Goal: Information Seeking & Learning: Check status

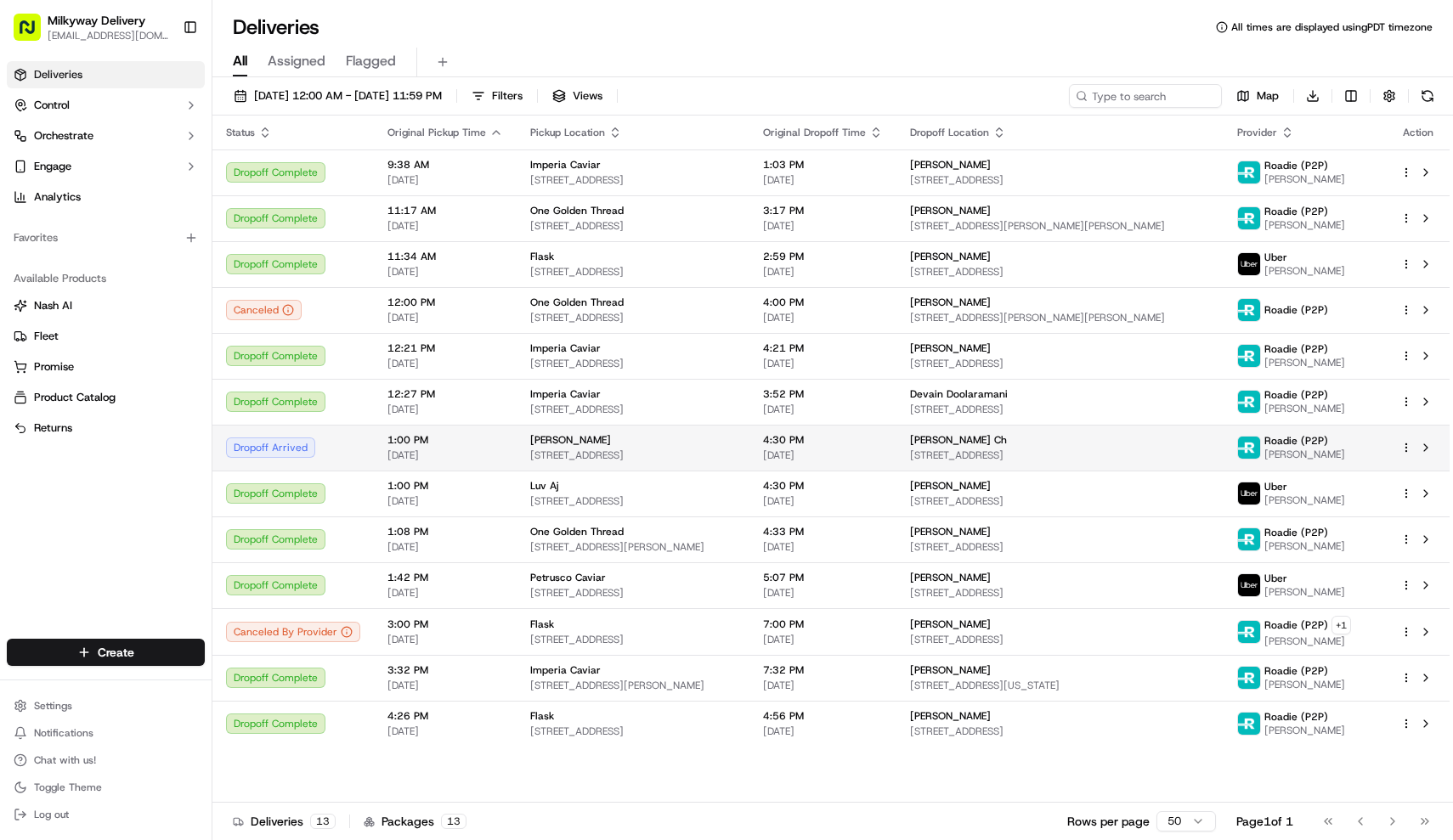
click at [402, 439] on span "1:00 PM" at bounding box center [446, 440] width 116 height 14
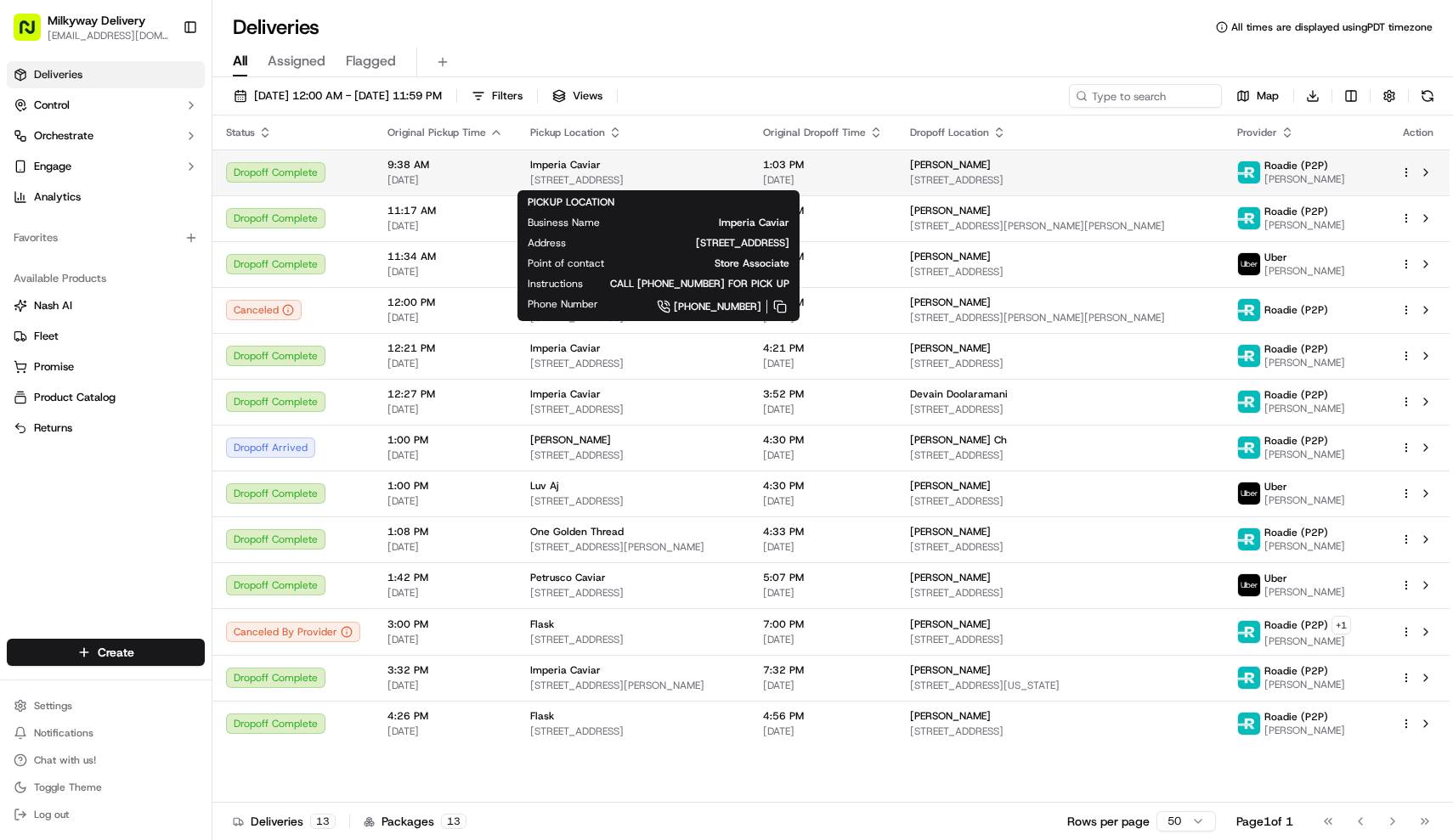
click at [621, 175] on span "661 E 62nd St, Los Angeles, CA 90001, USA" at bounding box center [633, 179] width 206 height 14
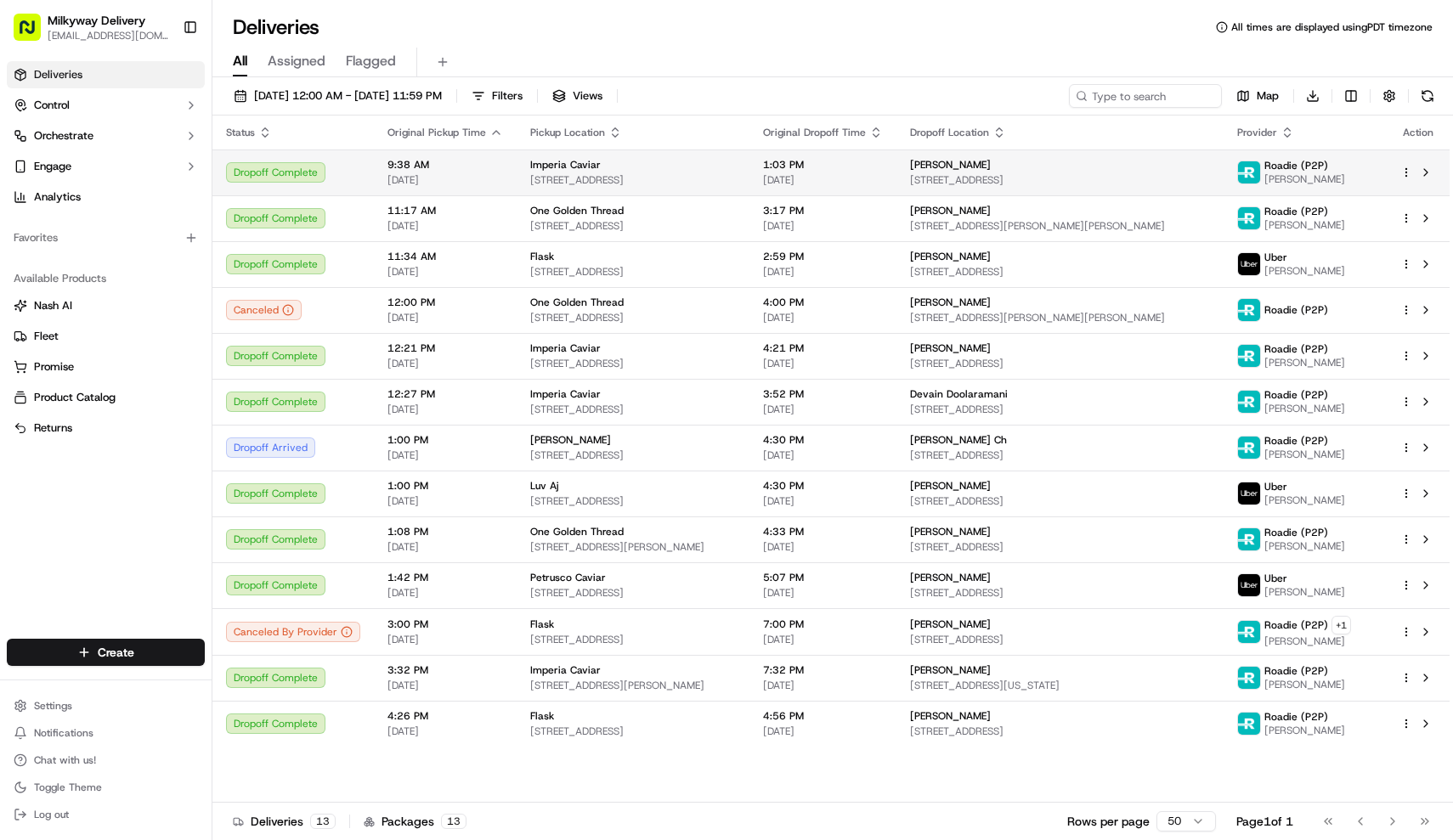
click at [696, 186] on span "661 E 62nd St, Los Angeles, CA 90001, USA" at bounding box center [633, 179] width 206 height 14
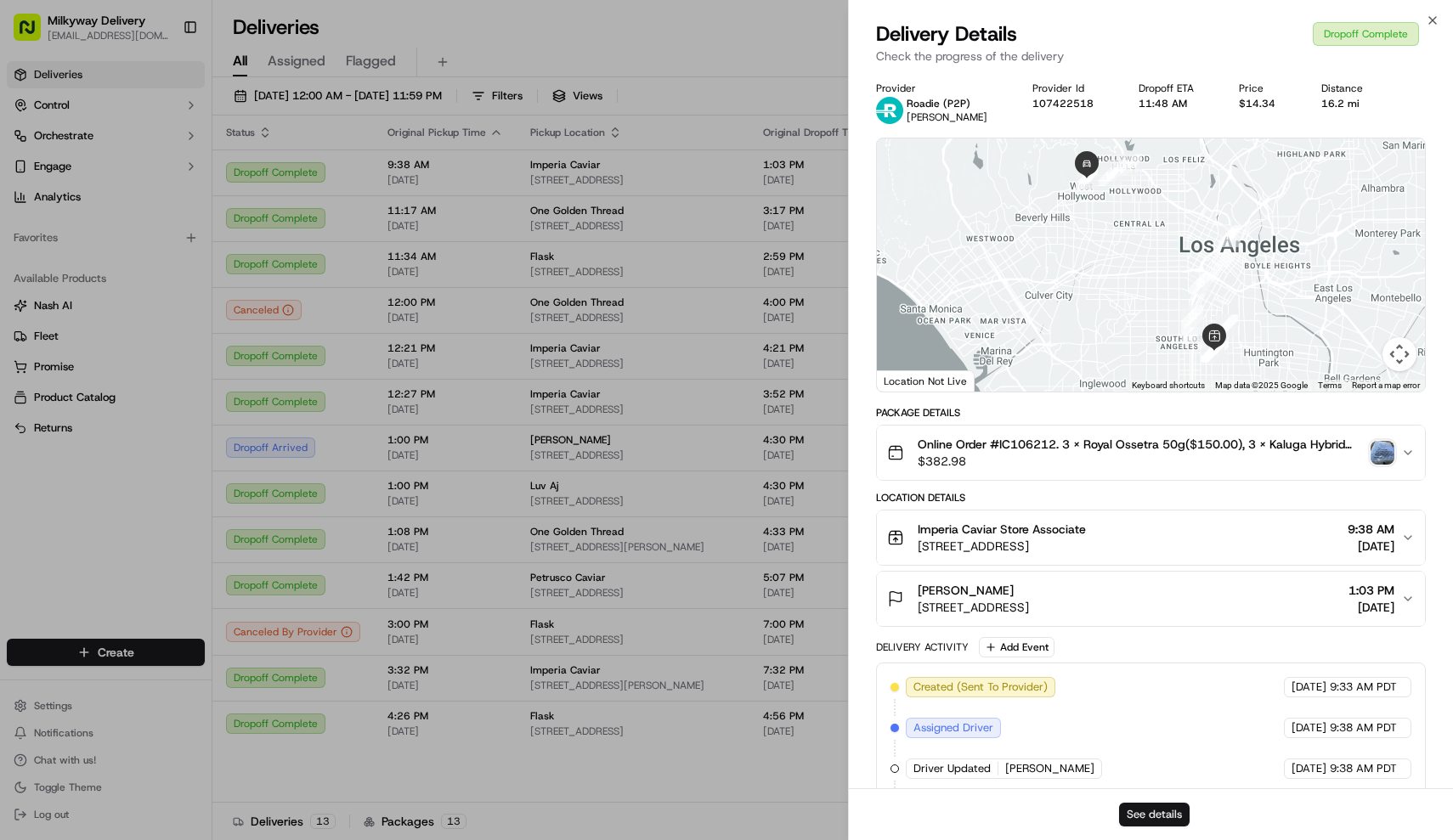
click at [1152, 819] on button "See details" at bounding box center [1153, 814] width 70 height 23
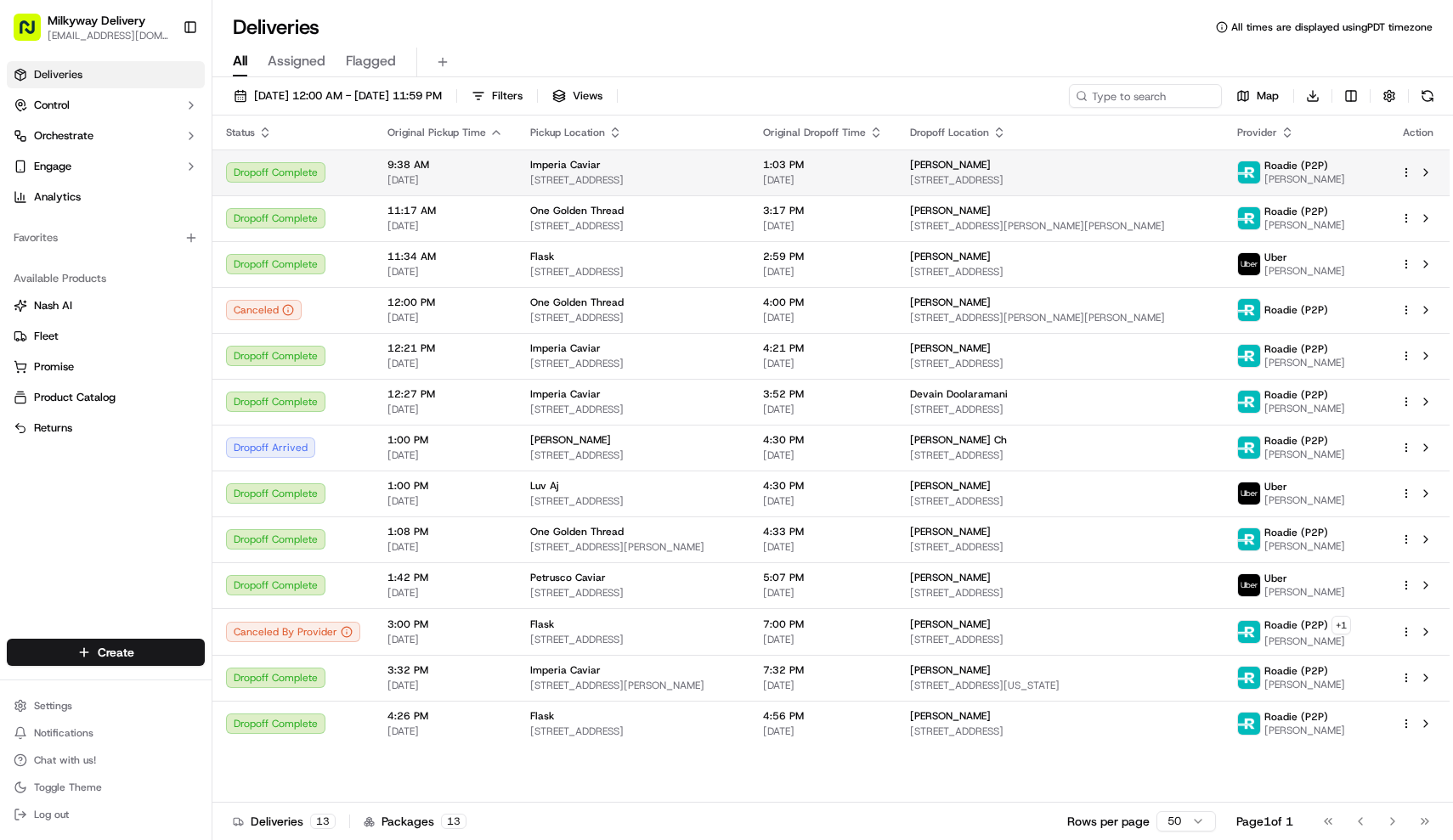
click at [377, 178] on td "9:38 AM 09/19/2025" at bounding box center [445, 172] width 143 height 46
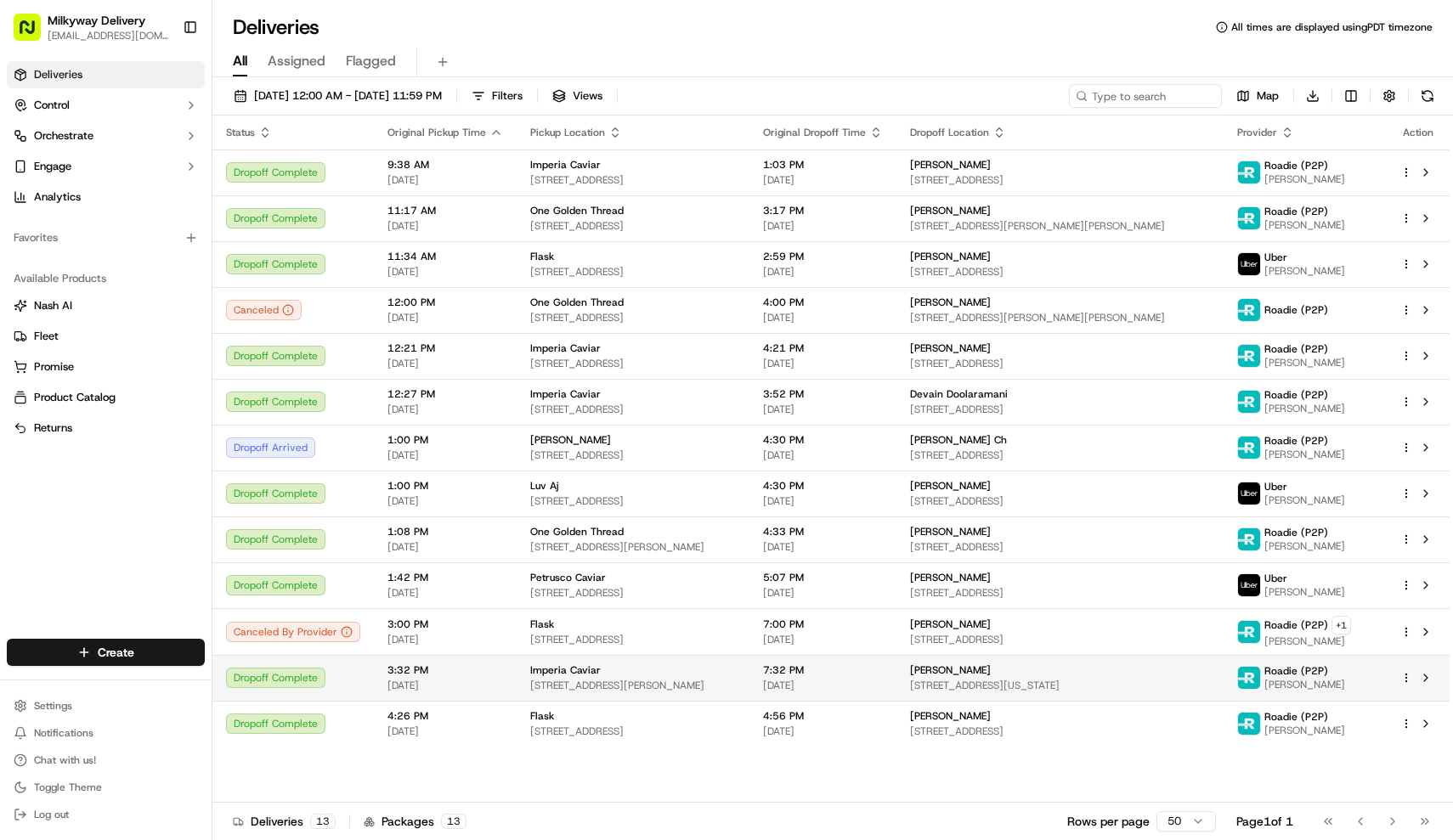
click at [401, 678] on span "[DATE]" at bounding box center [446, 685] width 116 height 14
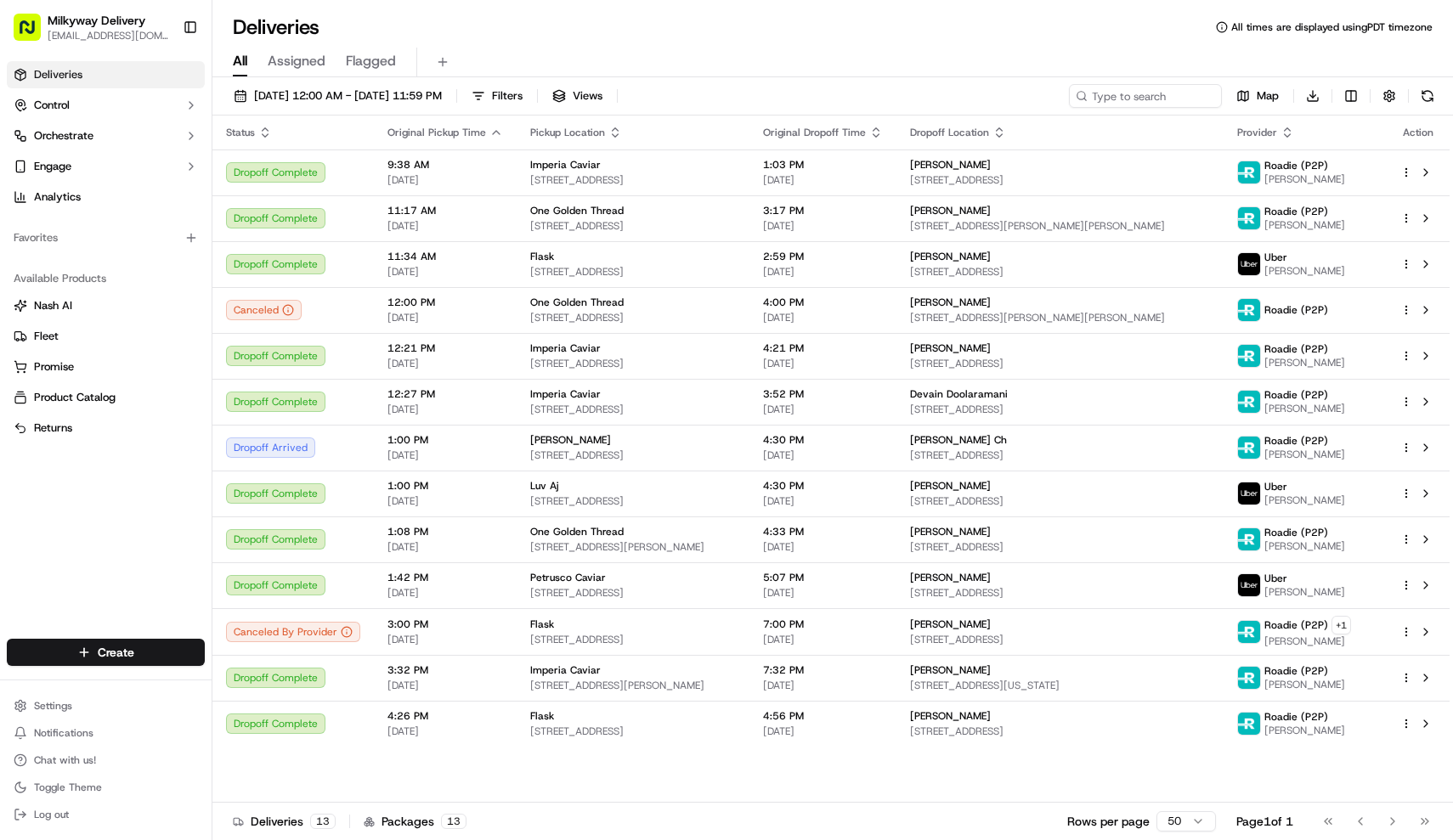
click at [617, 28] on div "Deliveries All times are displayed using PDT timezone" at bounding box center [832, 27] width 1240 height 27
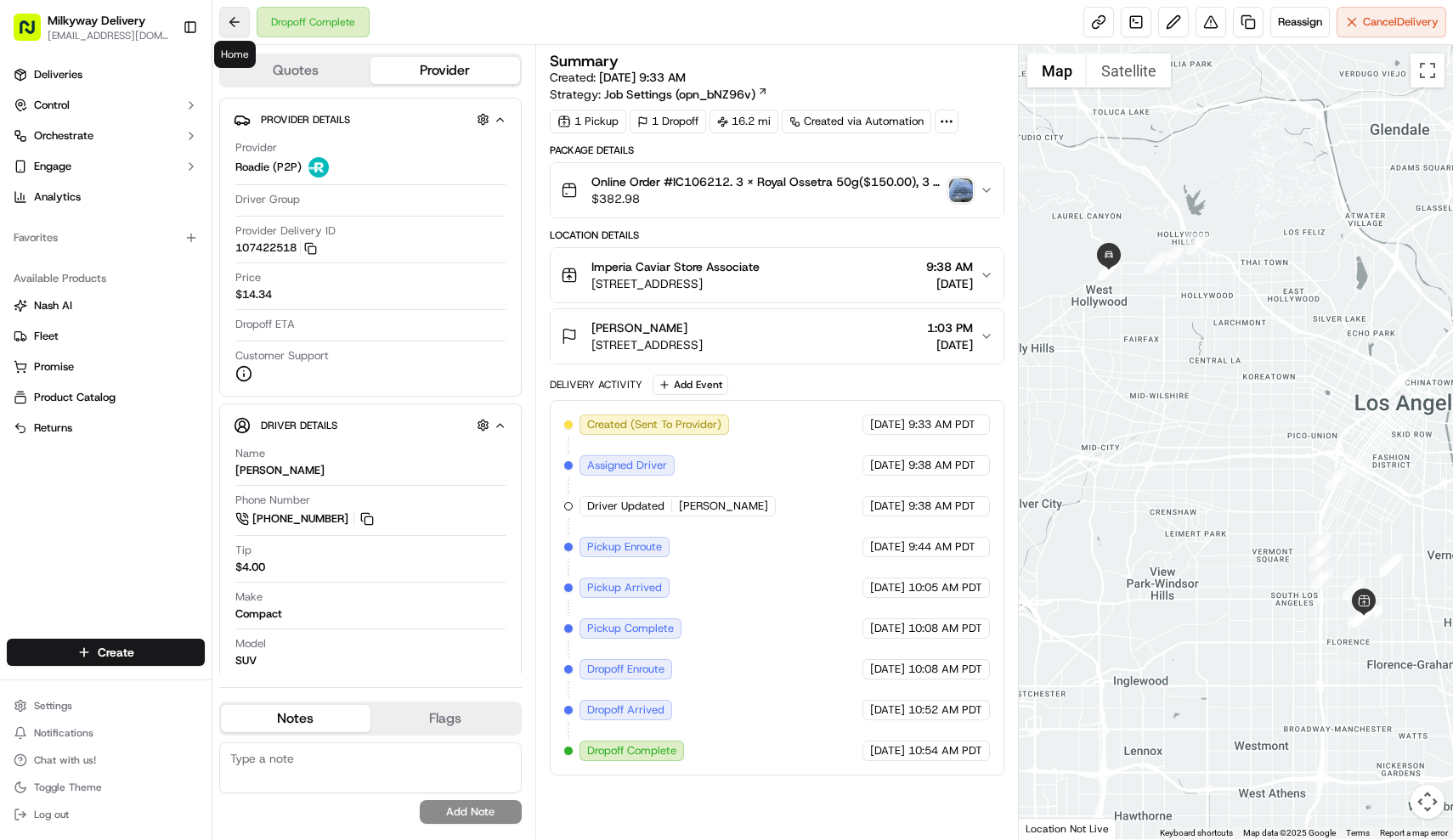
click at [221, 18] on button at bounding box center [235, 21] width 31 height 31
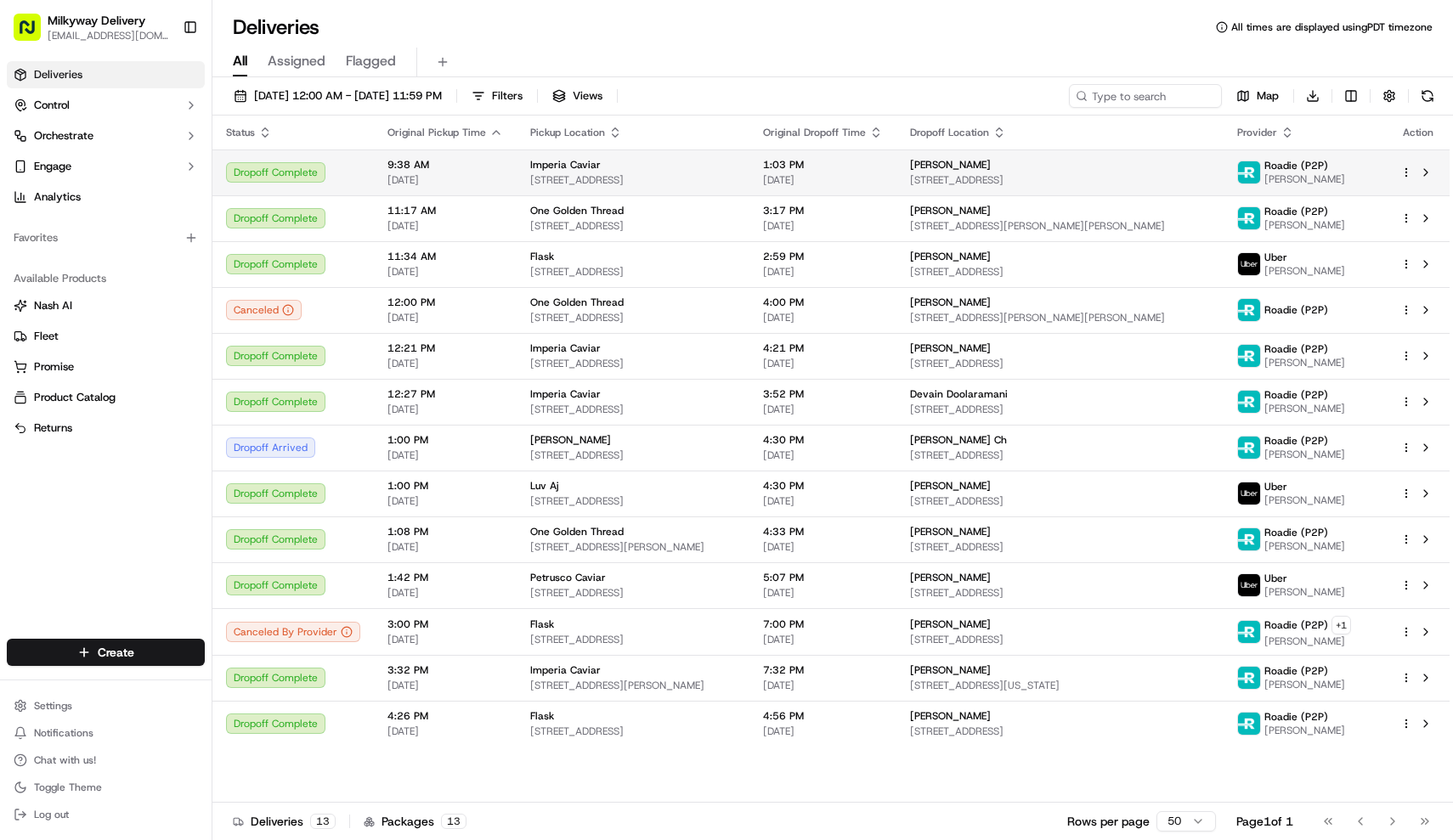
click at [543, 183] on span "661 E 62nd St, Los Angeles, CA 90001, USA" at bounding box center [633, 179] width 206 height 14
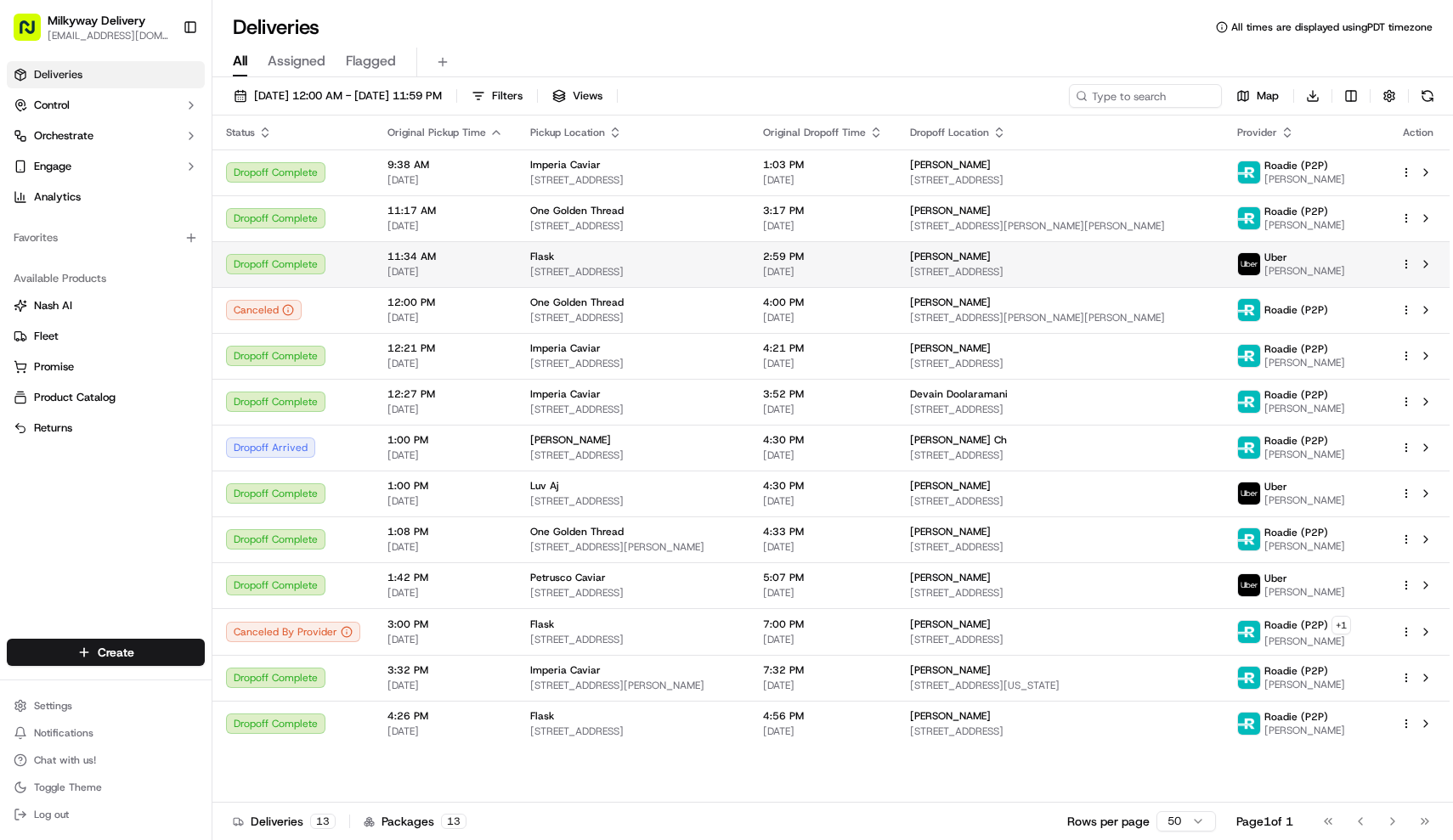
click at [634, 264] on div "Flask 12194 Ventura Blvd, Studio City, CA 91604, USA" at bounding box center [633, 263] width 206 height 29
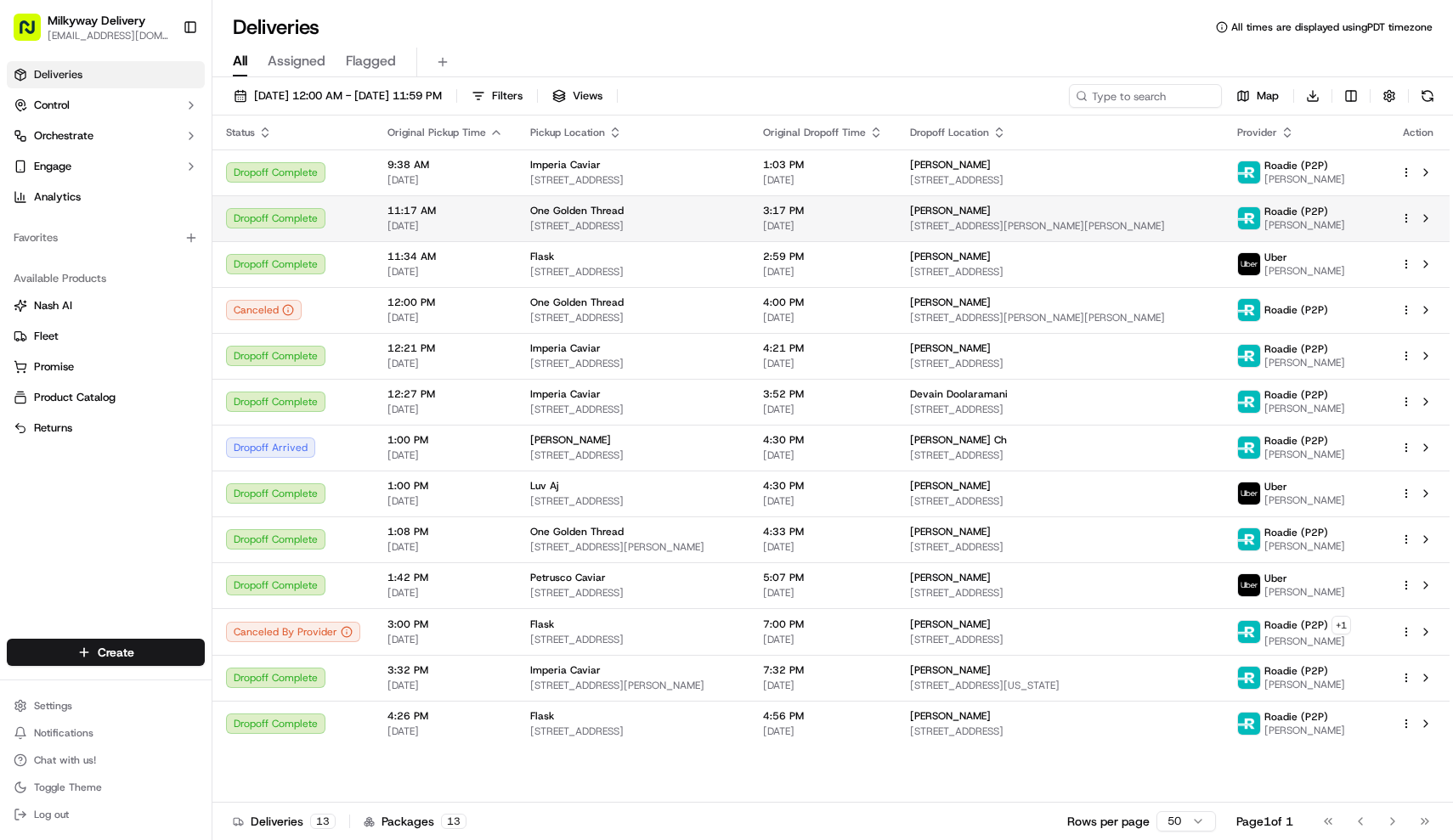
click at [589, 222] on span "1211 Long Beach Ave #102, Los Angeles, CA 90021, USA" at bounding box center [633, 226] width 206 height 14
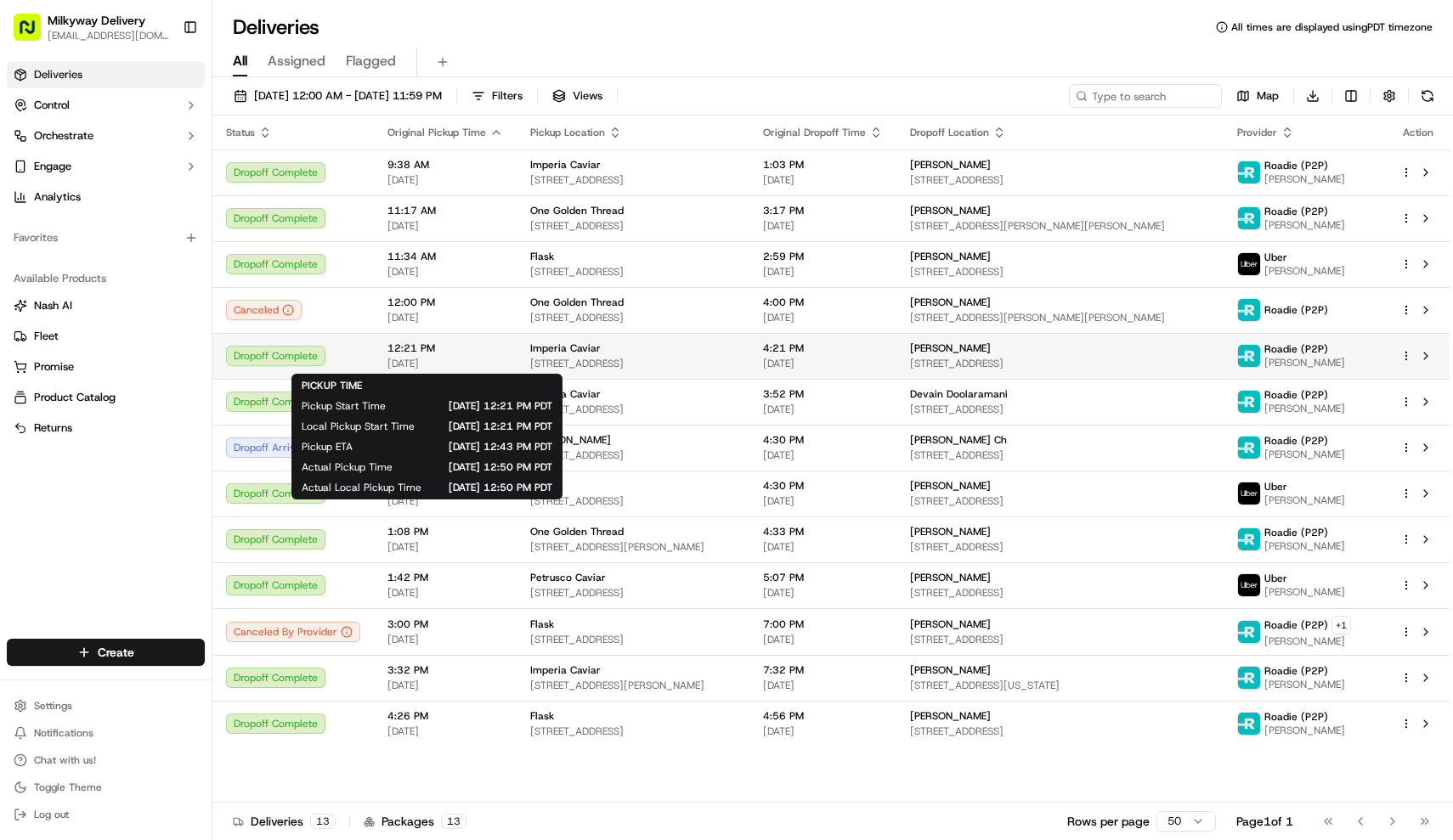
click at [461, 362] on span "[DATE]" at bounding box center [446, 363] width 116 height 14
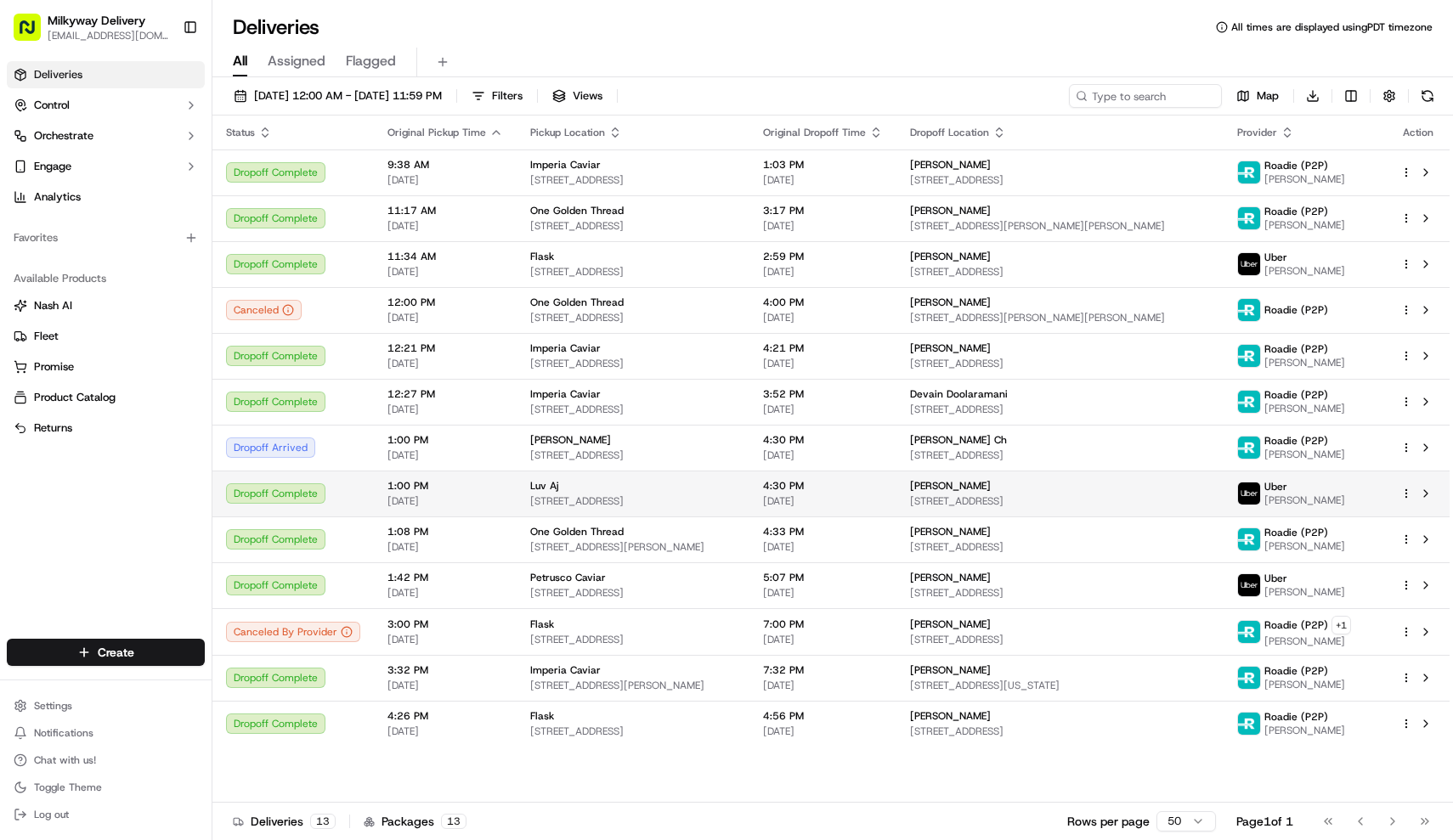
click at [600, 487] on div "Luv Aj" at bounding box center [633, 486] width 206 height 14
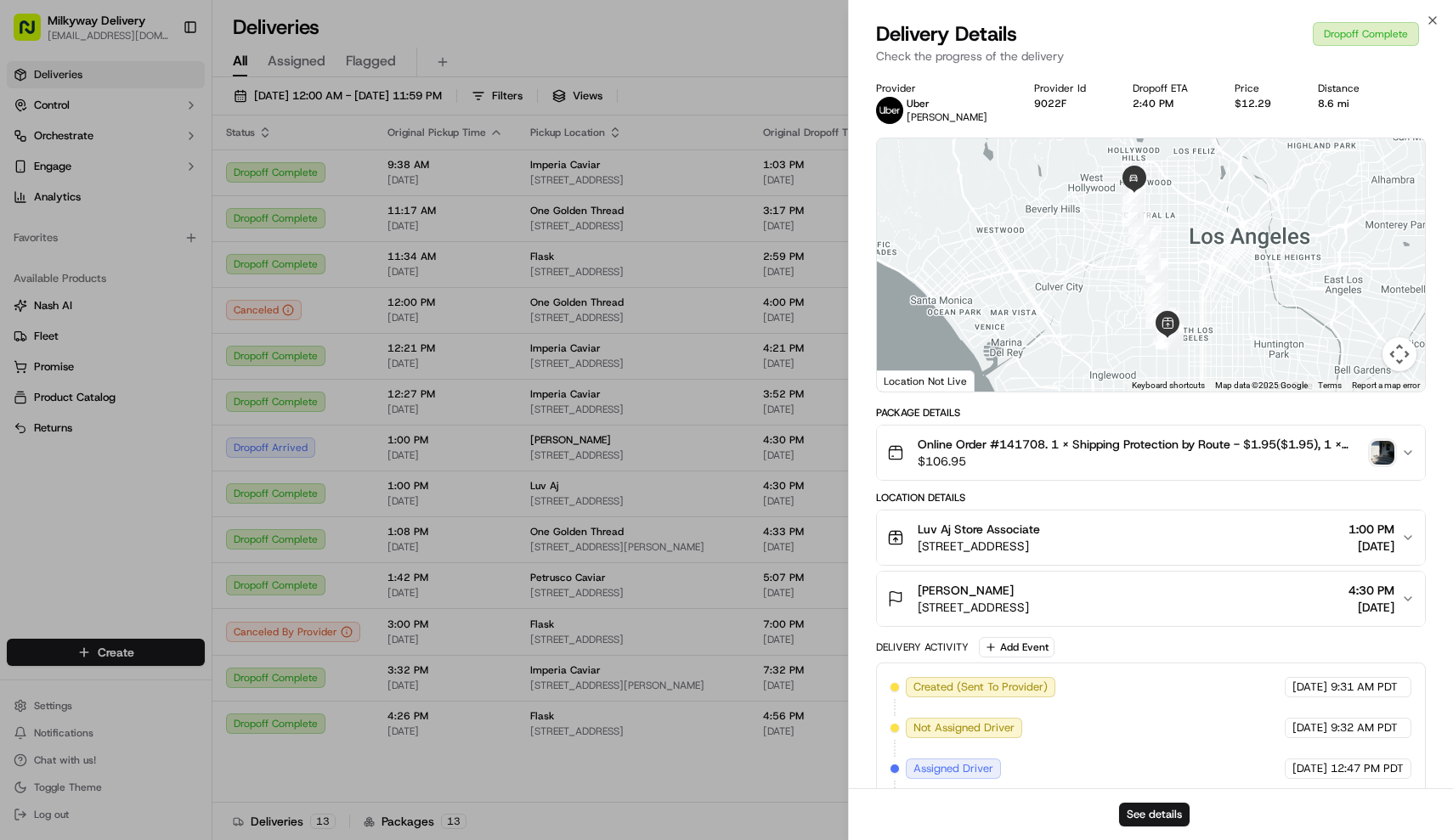
click at [1080, 434] on button "Online Order #141708. 1 x Shipping Protection by Route - $1.95($1.95), 1 x The …" at bounding box center [1150, 452] width 548 height 54
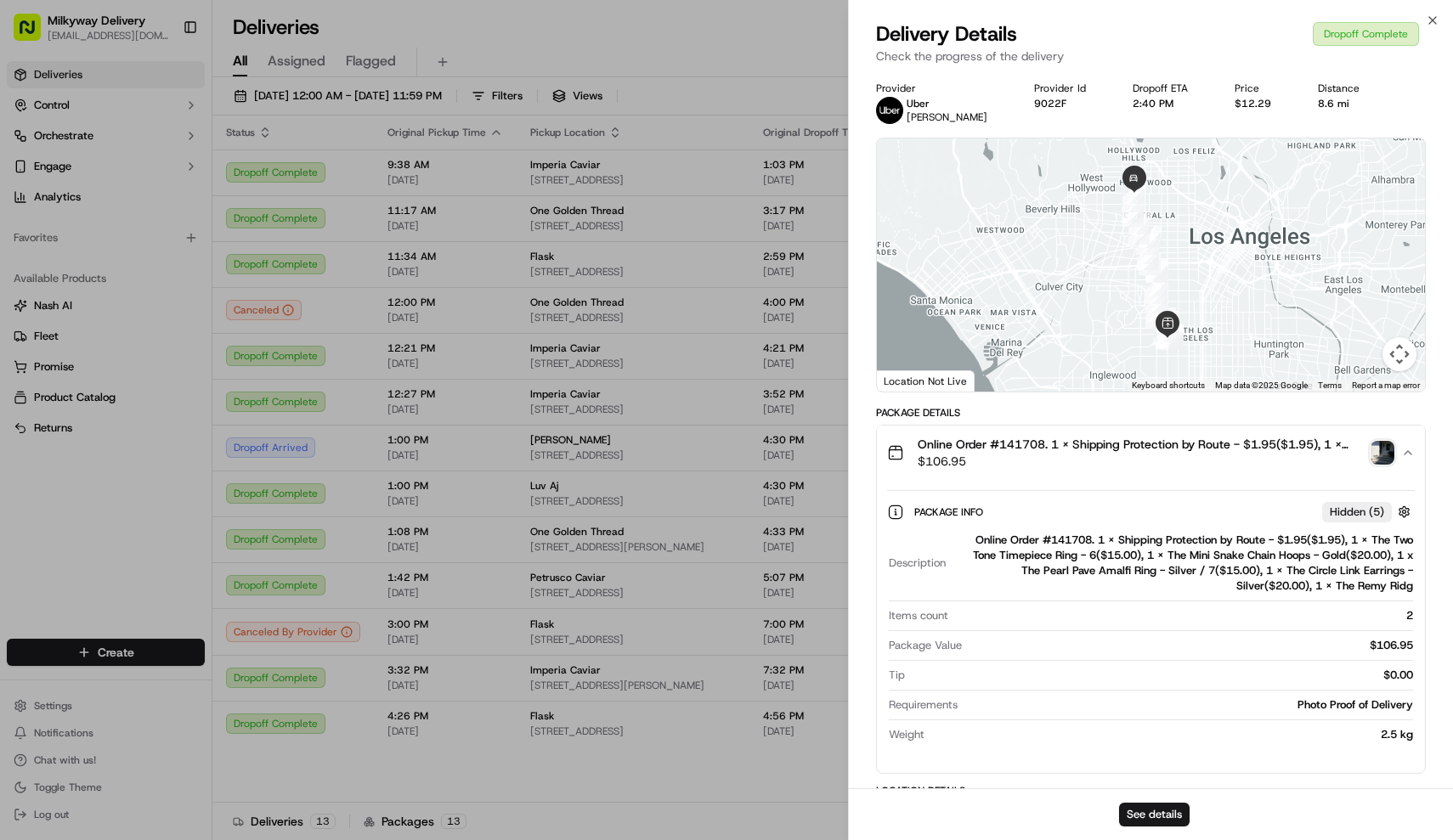
click at [1080, 434] on button "Online Order #141708. 1 x Shipping Protection by Route - $1.95($1.95), 1 x The …" at bounding box center [1150, 452] width 548 height 54
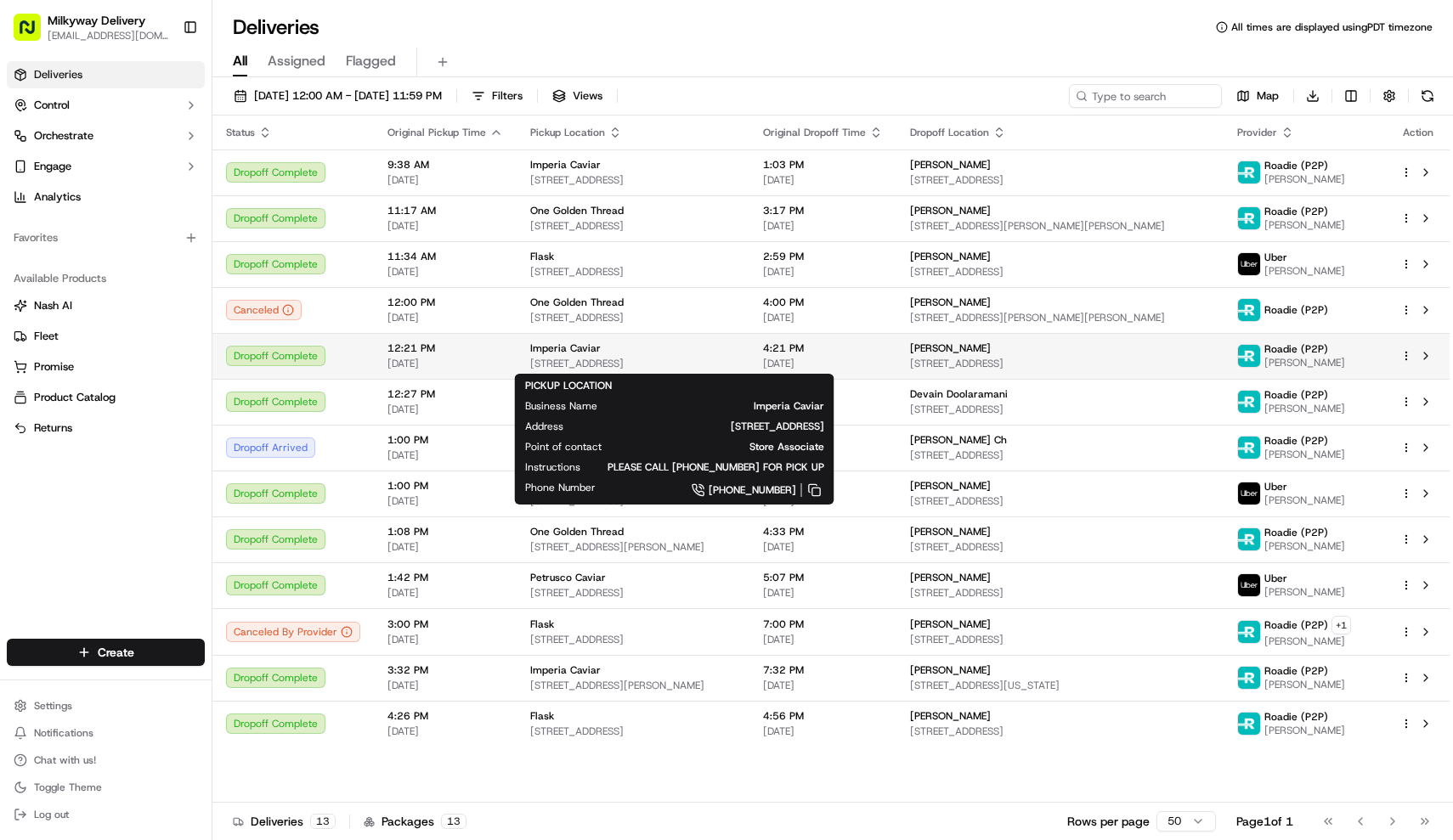
click at [612, 349] on div "Imperia Caviar" at bounding box center [633, 348] width 206 height 14
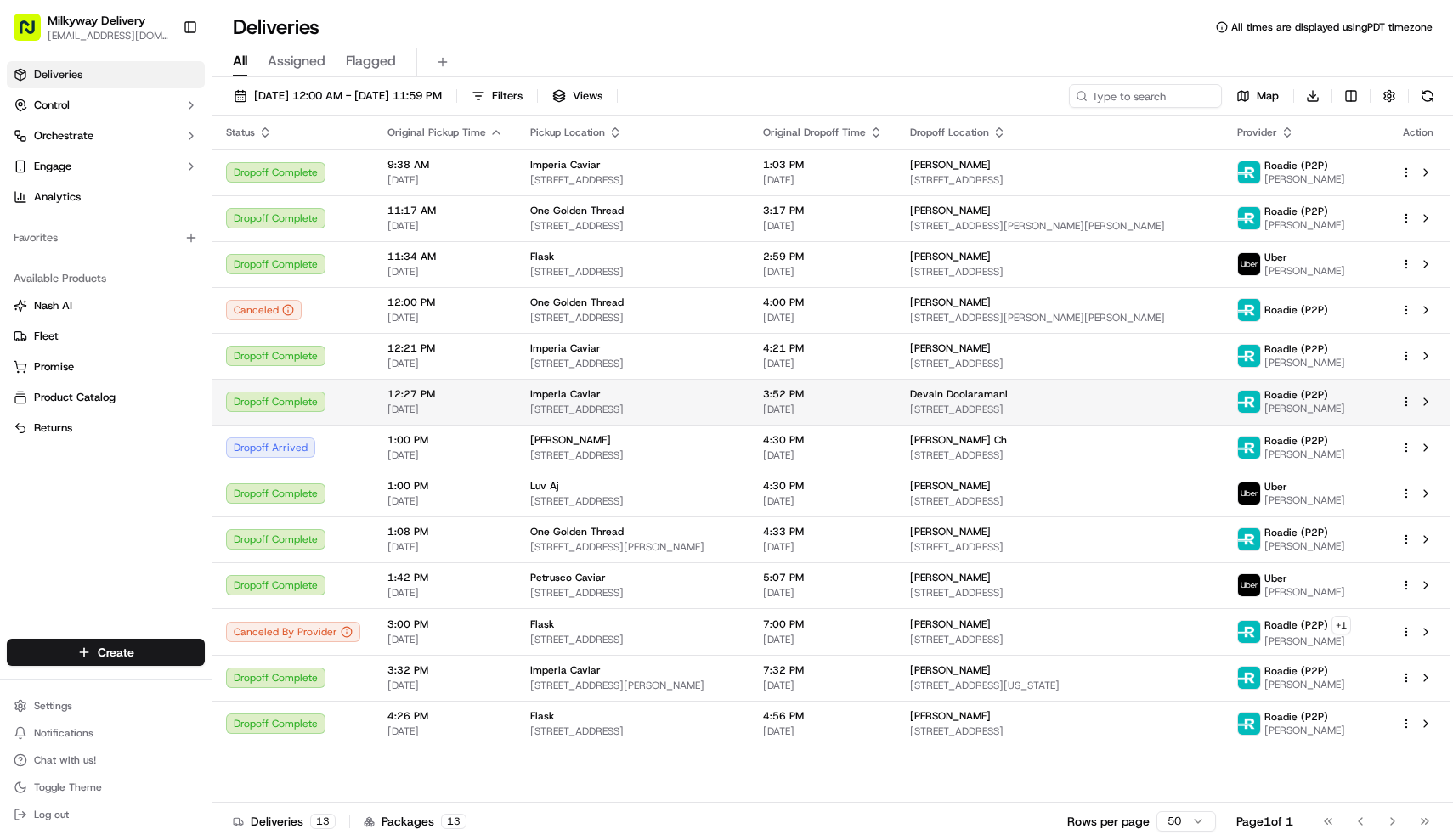
click at [608, 401] on div "Imperia Caviar 661 E 62nd St, Los Angeles, CA 90001, USA" at bounding box center [633, 402] width 206 height 29
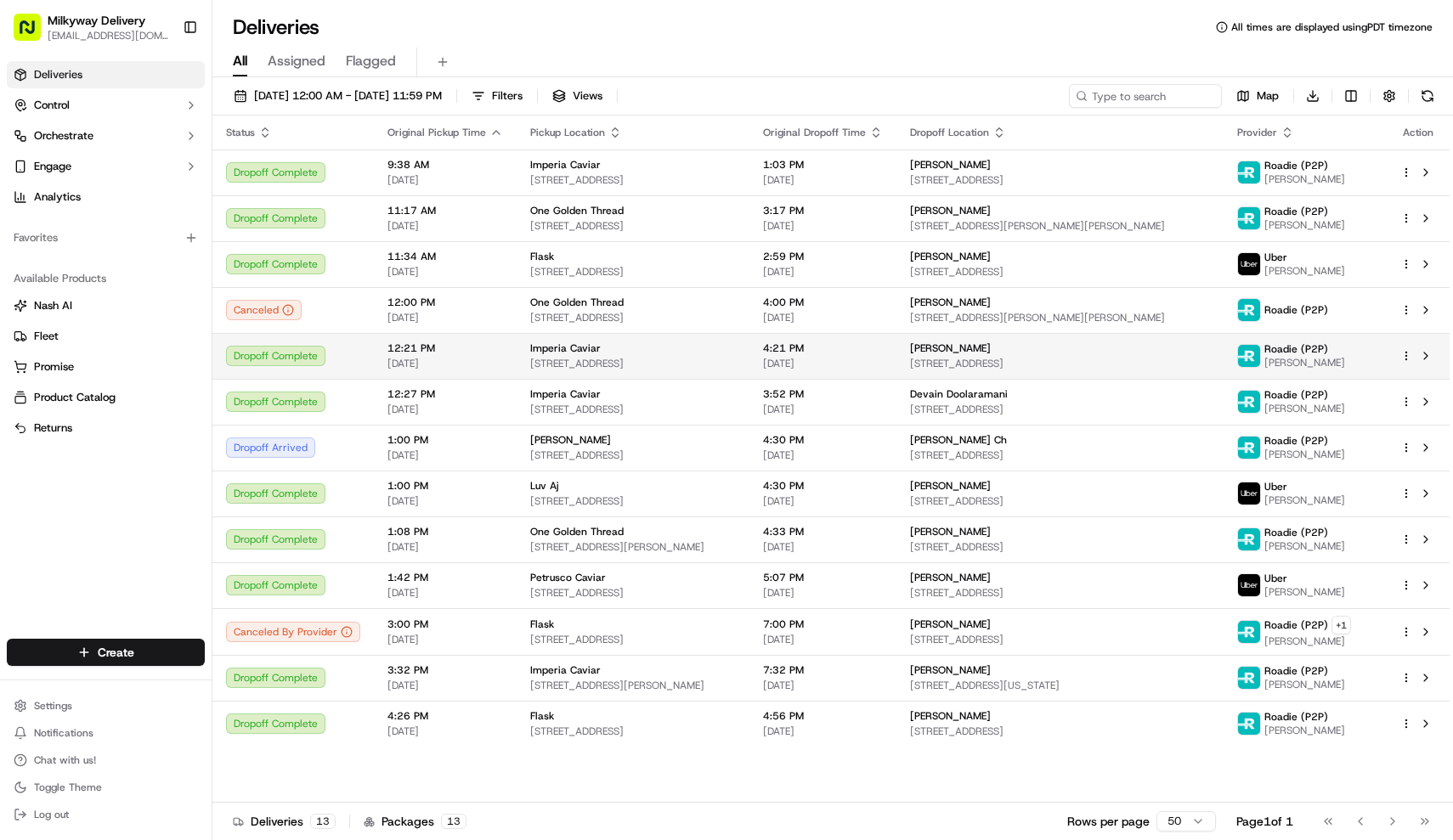
click at [662, 360] on span "[STREET_ADDRESS]" at bounding box center [633, 363] width 206 height 14
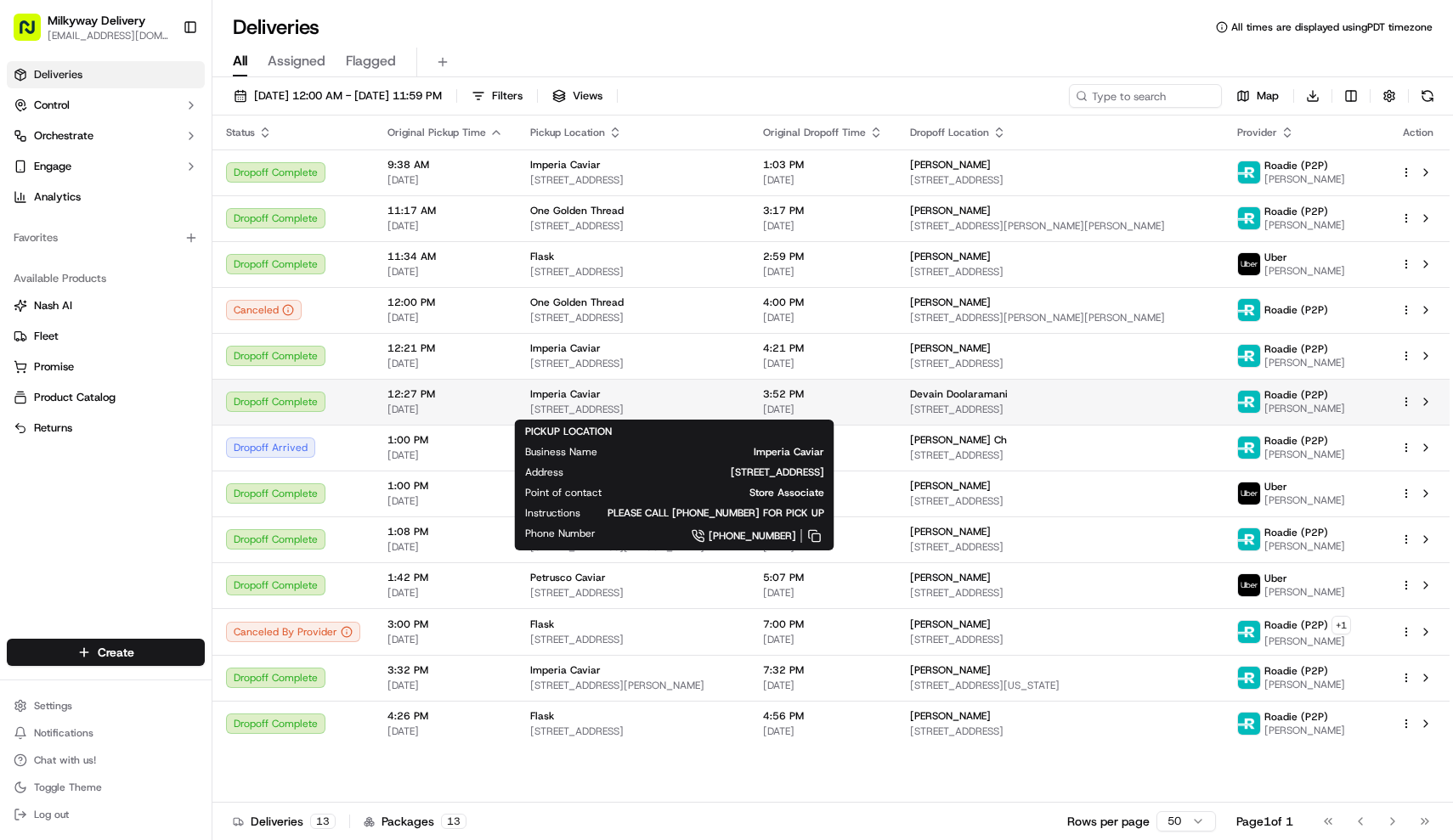
click at [651, 410] on span "[STREET_ADDRESS]" at bounding box center [633, 409] width 206 height 14
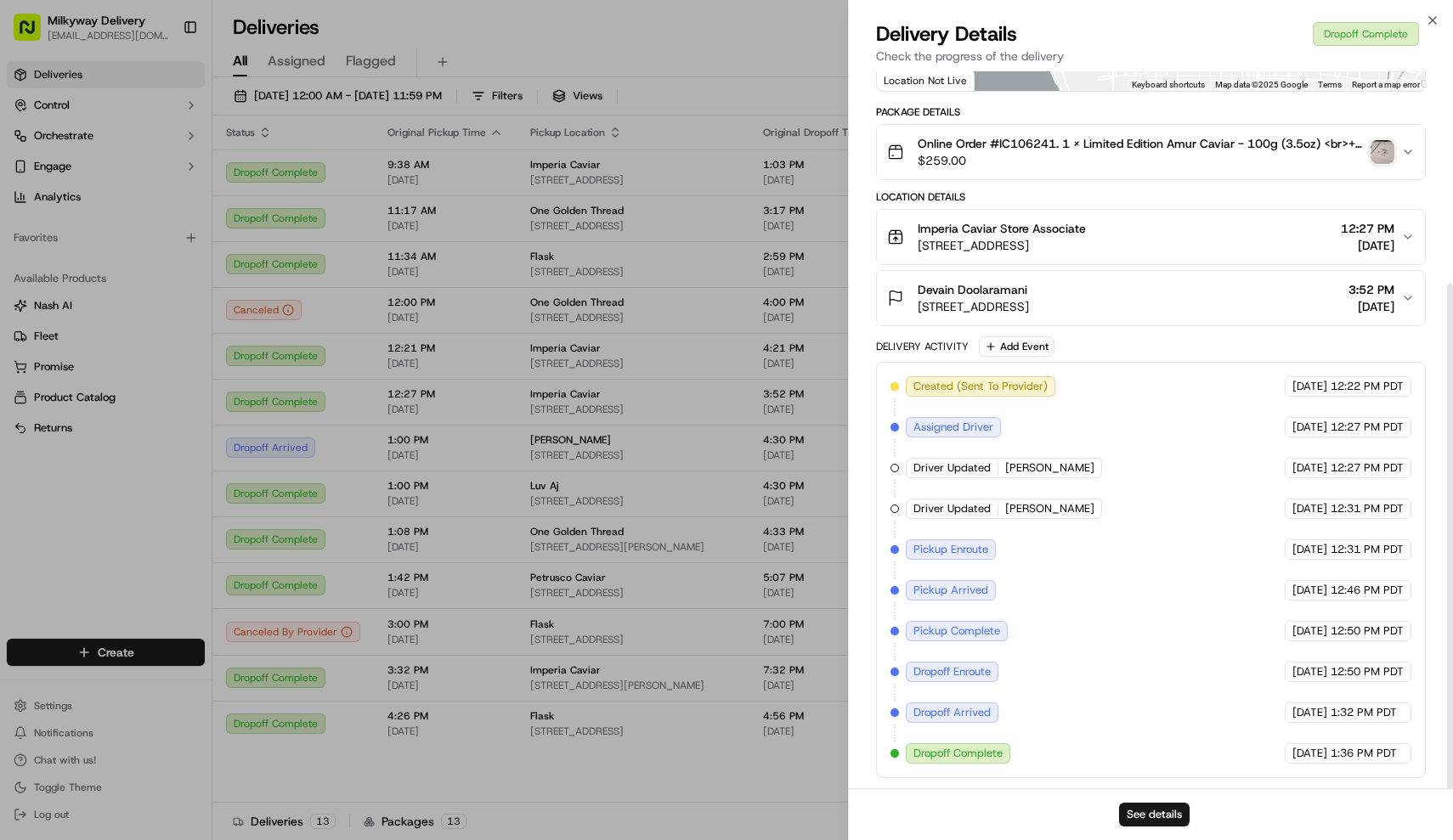
scroll to position [301, 0]
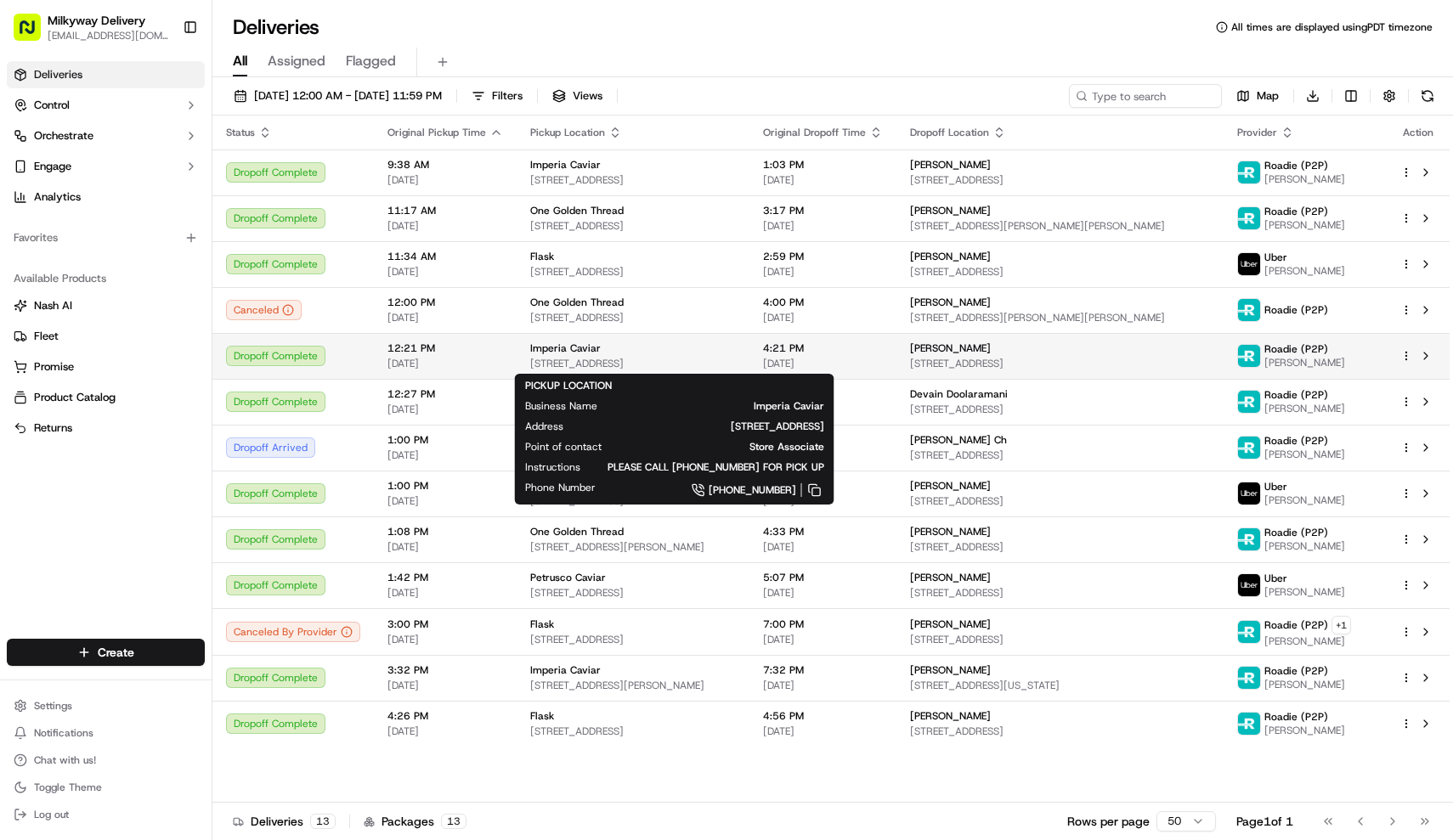
click at [672, 343] on div "Imperia Caviar" at bounding box center [633, 348] width 206 height 14
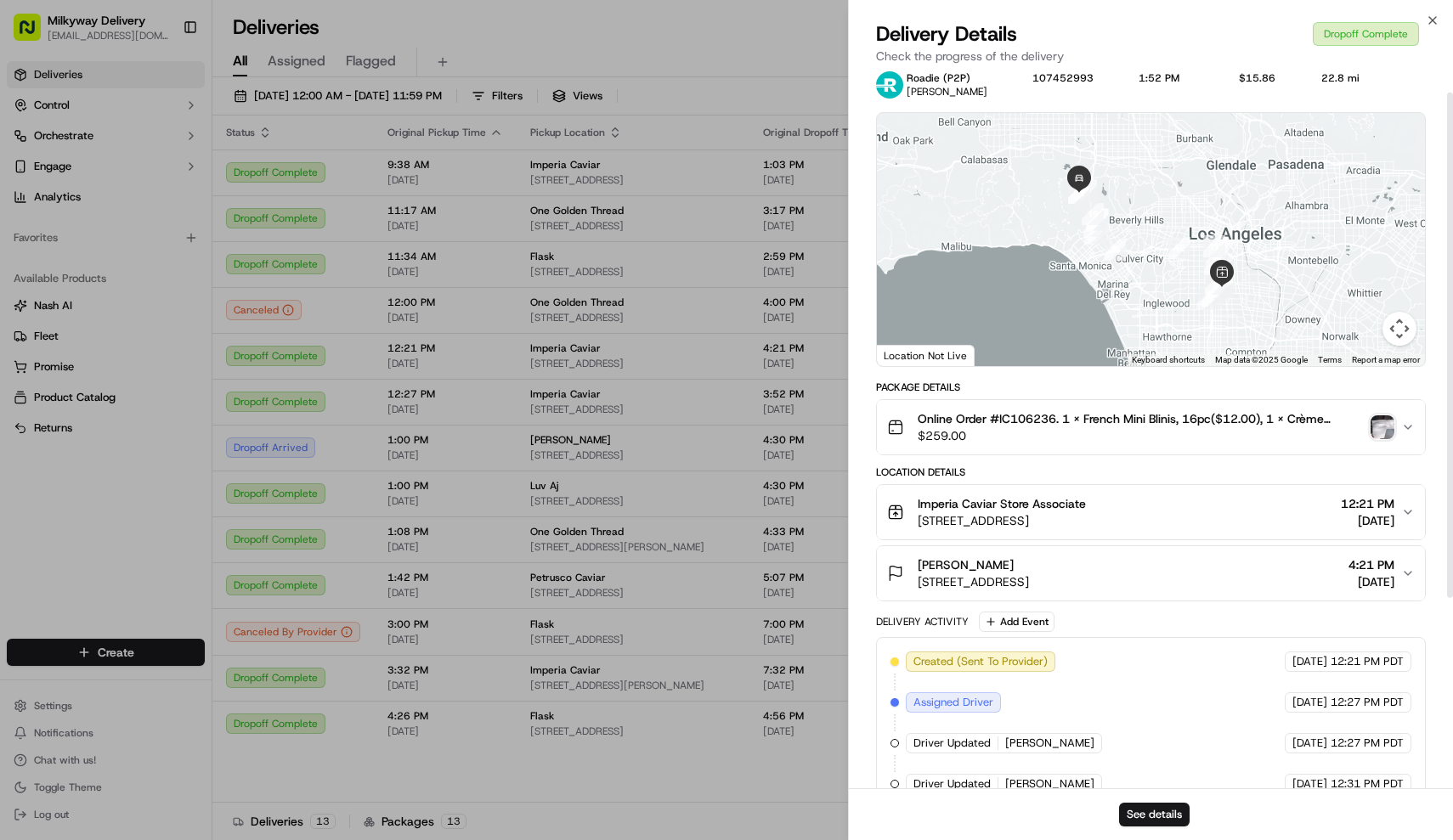
scroll to position [29, 0]
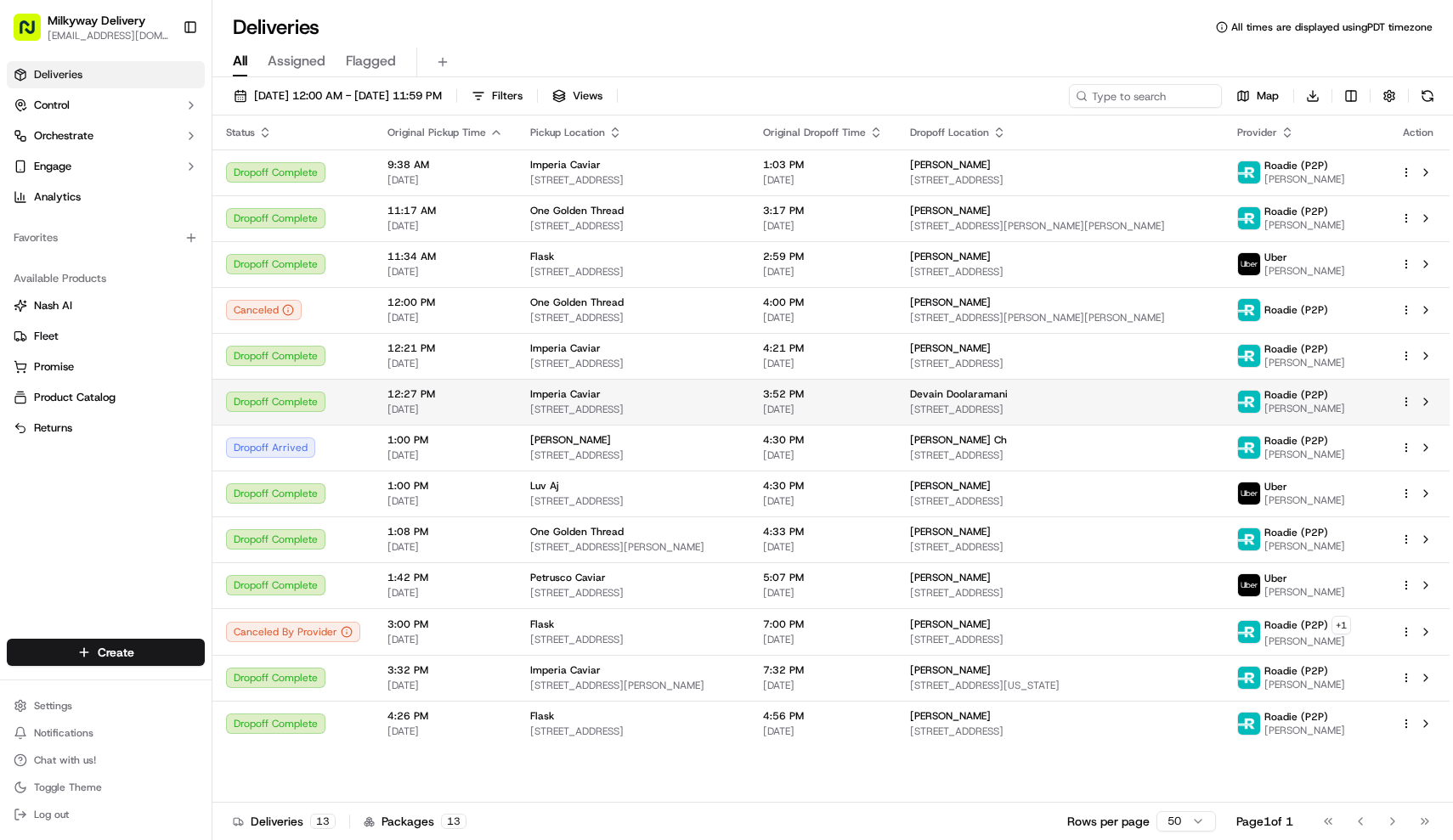
click at [678, 392] on div "Imperia Caviar" at bounding box center [633, 394] width 206 height 14
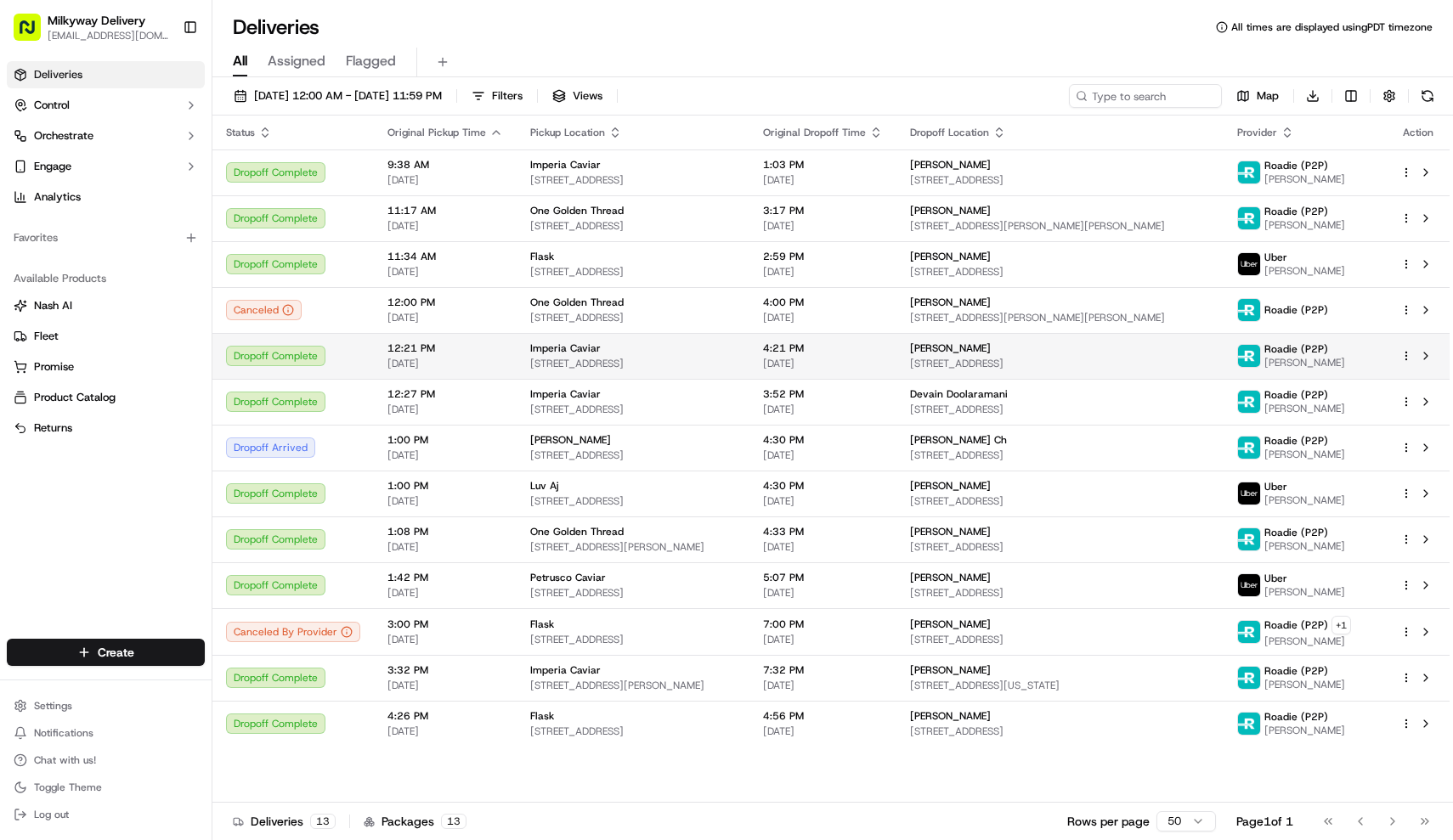
click at [677, 353] on div "Imperia Caviar" at bounding box center [633, 348] width 206 height 14
click at [654, 350] on div "Imperia Caviar" at bounding box center [633, 348] width 206 height 14
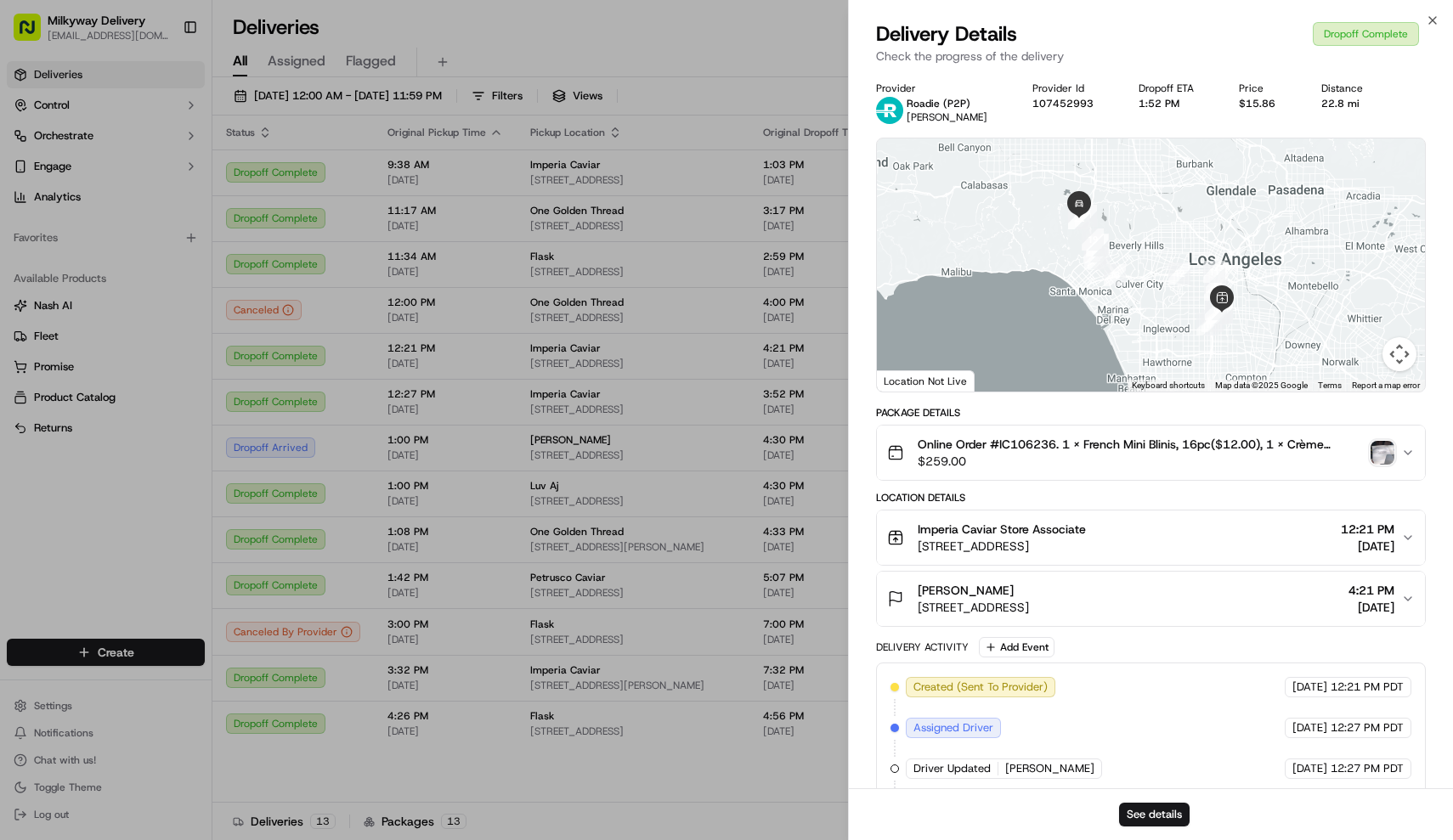
click at [999, 431] on button "Online Order #IC106236. 1 x French Mini Blinis, 16pc($12.00), 1 x Crème Fraîche…" at bounding box center [1150, 452] width 548 height 54
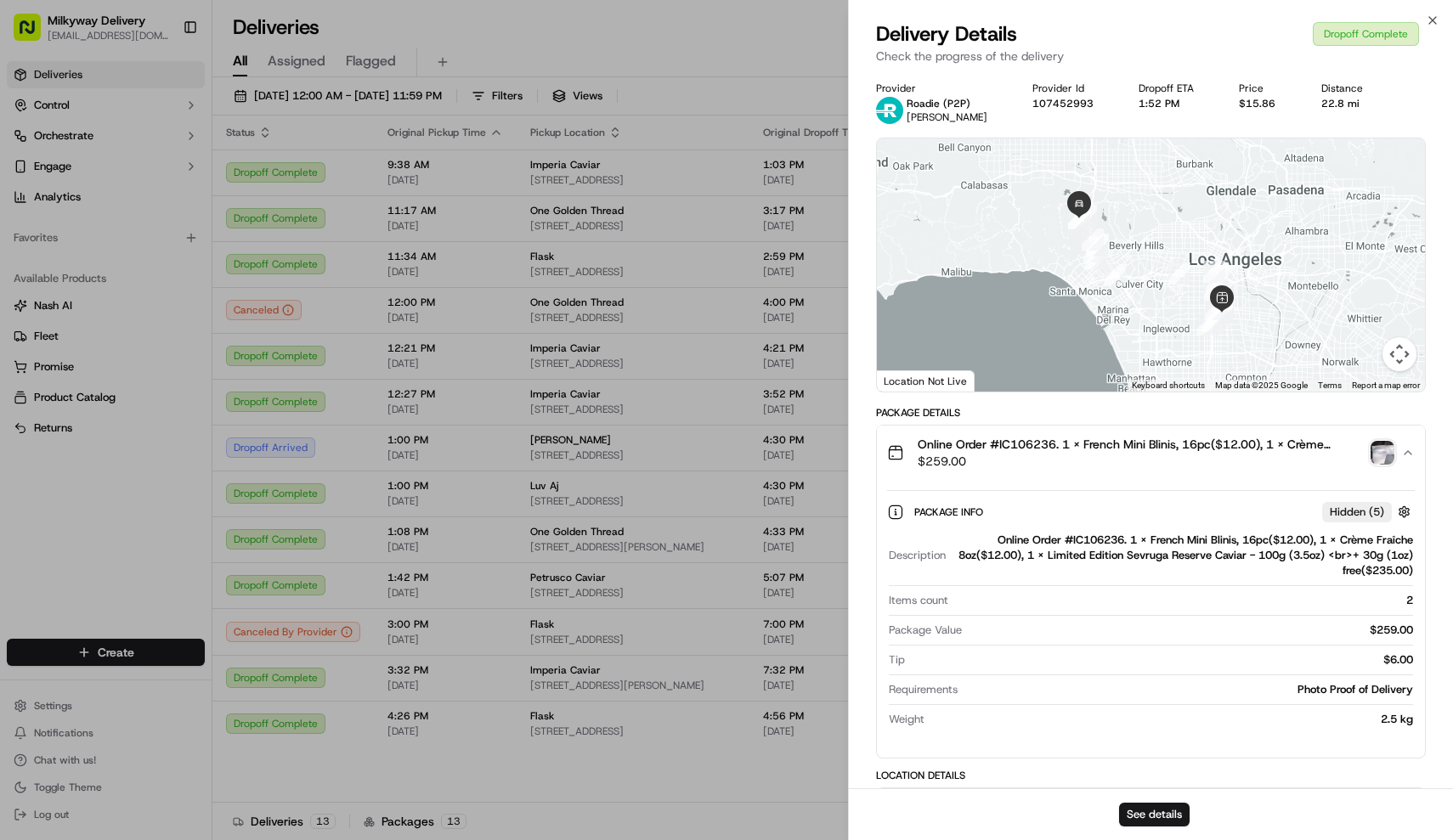
click at [999, 431] on button "Online Order #IC106236. 1 x French Mini Blinis, 16pc($12.00), 1 x Crème Fraîche…" at bounding box center [1150, 452] width 548 height 54
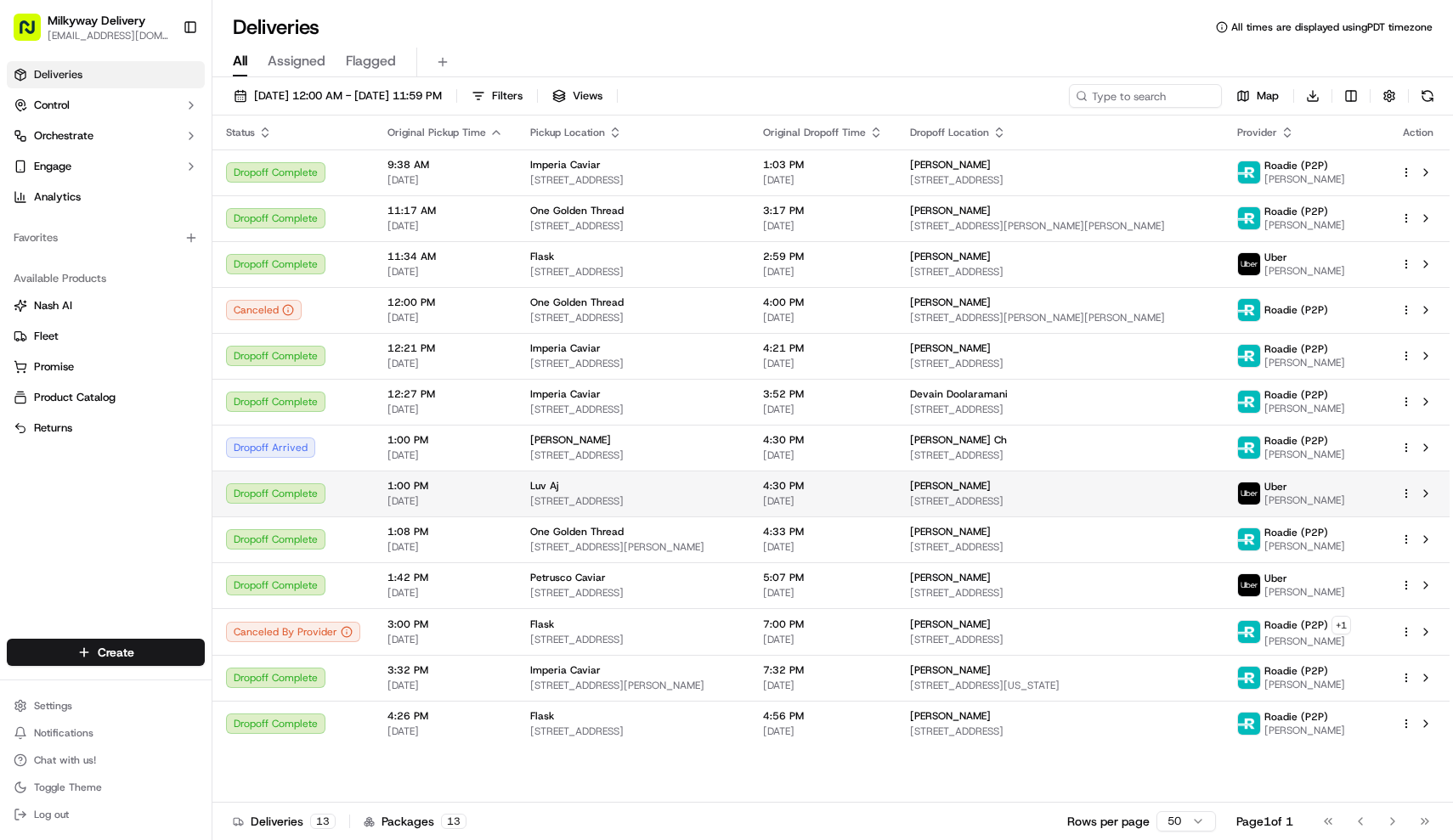
click at [677, 477] on td "Luv Aj 5931 S Western Ave, Los Angeles, CA 90047, USA" at bounding box center [633, 493] width 233 height 46
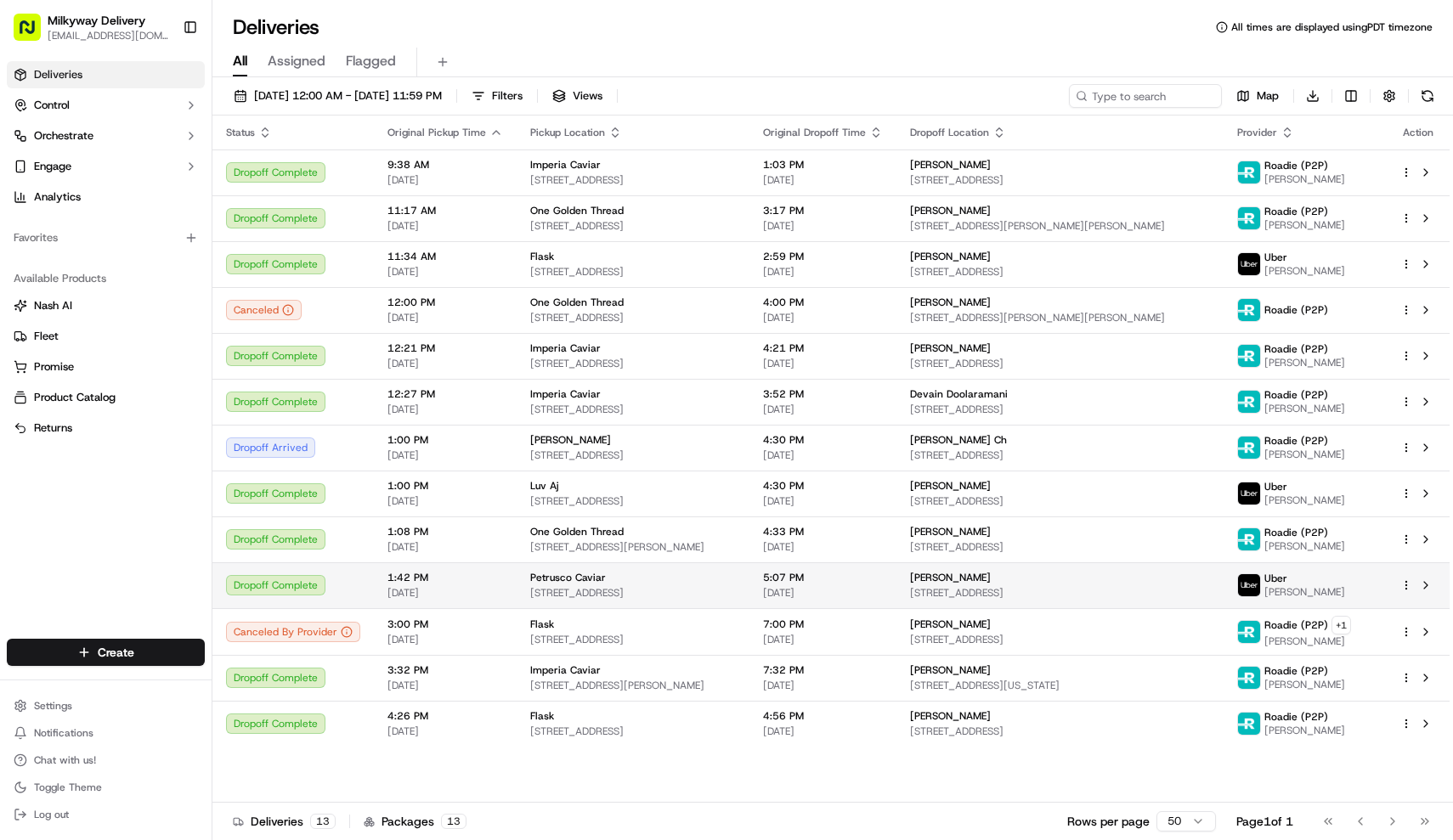
click at [425, 575] on span "1:42 PM" at bounding box center [446, 577] width 116 height 14
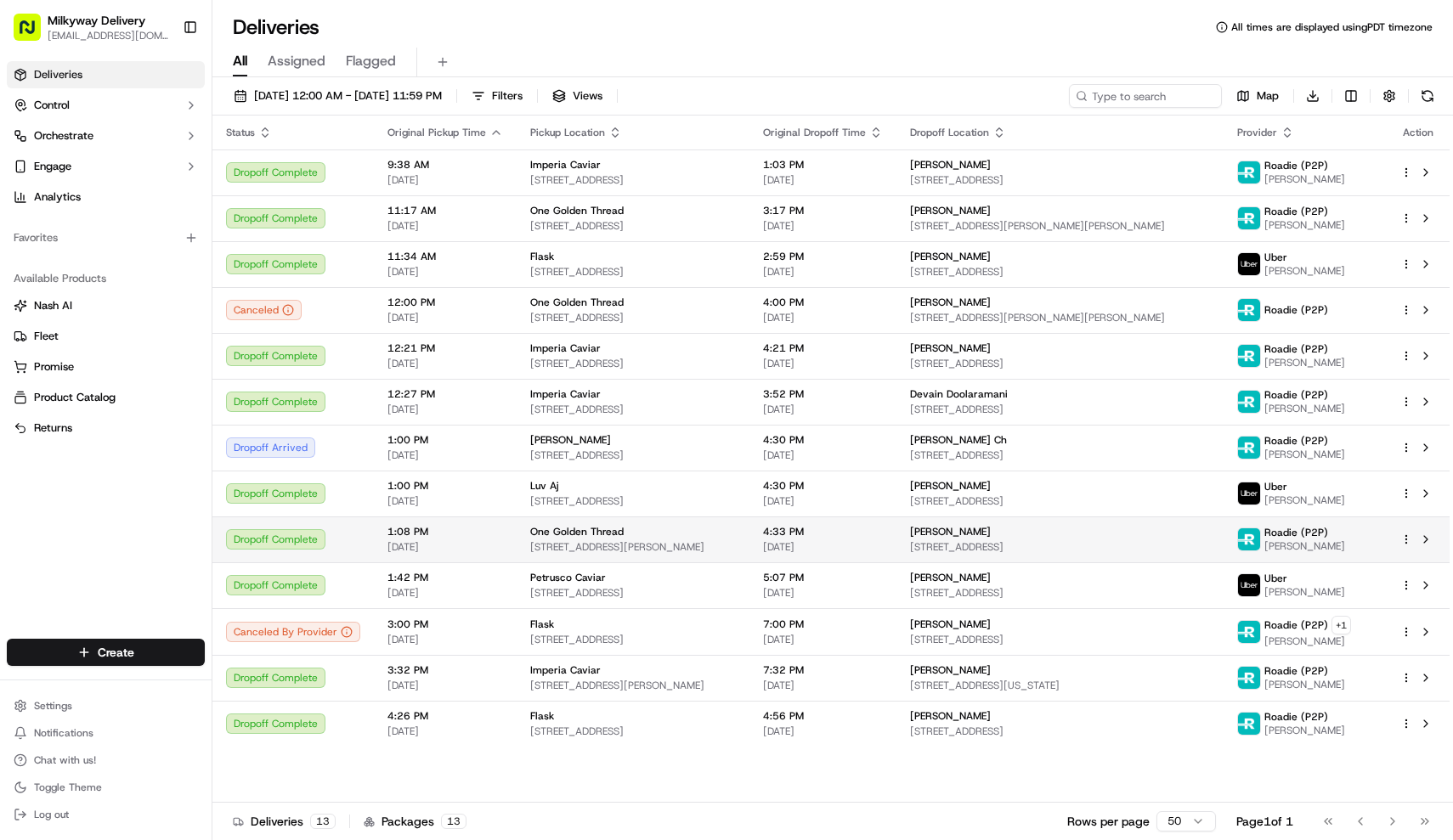
click at [427, 556] on td "1:08 PM 09/19/2025" at bounding box center [445, 539] width 143 height 46
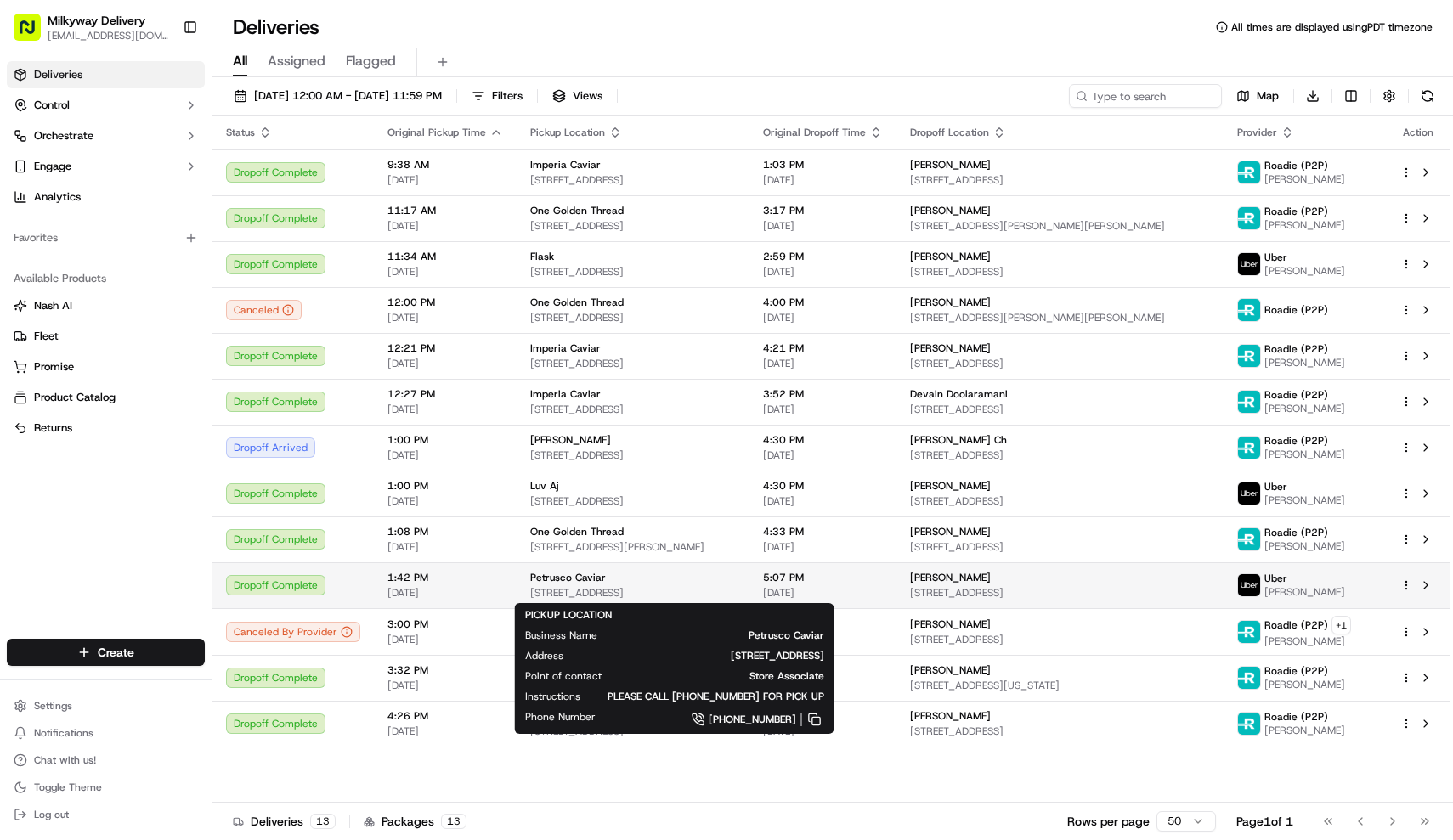
click at [556, 581] on span "Petrusco Caviar" at bounding box center [567, 577] width 76 height 14
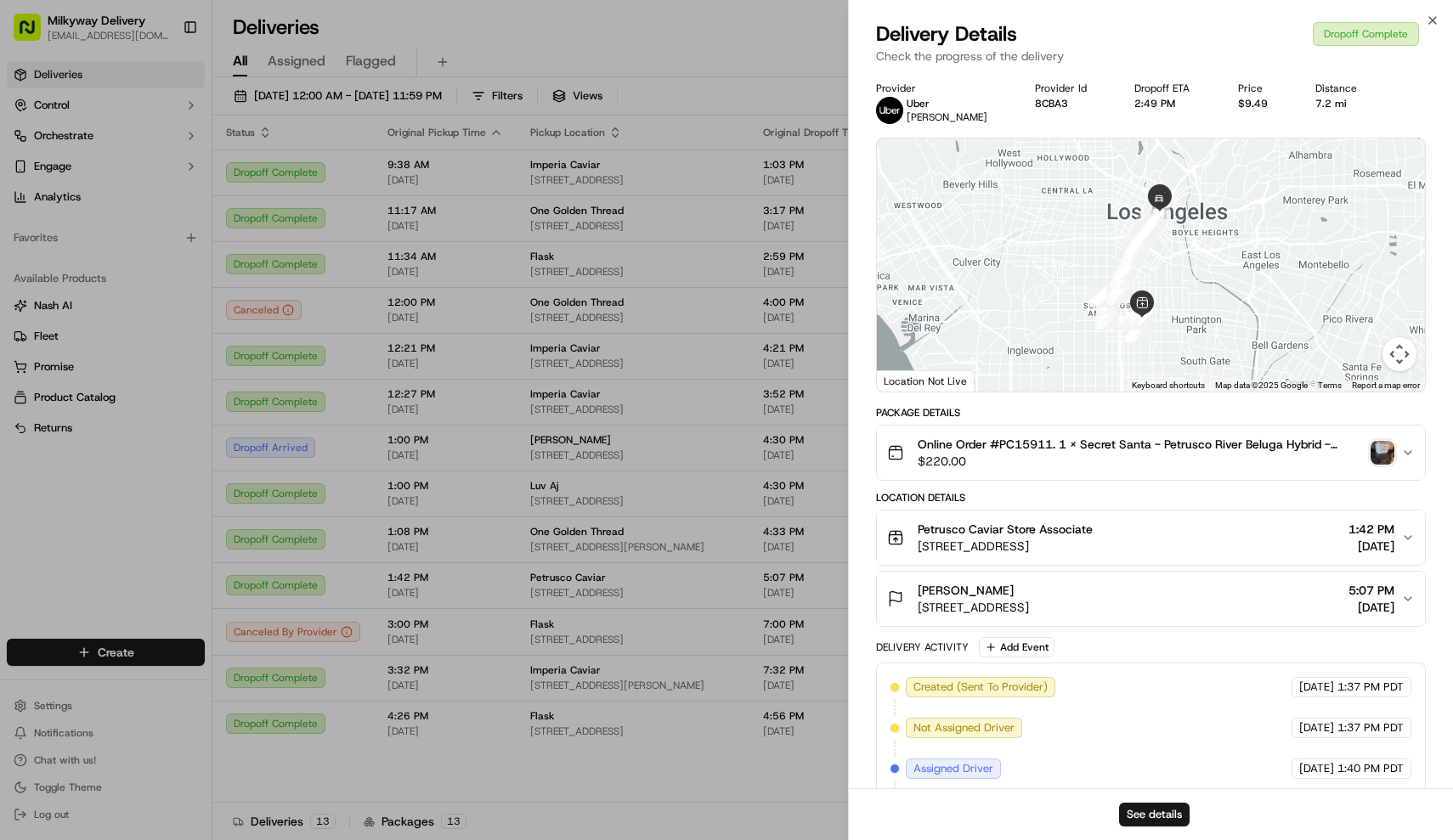
click at [998, 450] on span "Online Order #PC15911. 1 x Secret Santa - Petrusco River Beluga Hybrid - 100g (…" at bounding box center [1141, 444] width 447 height 17
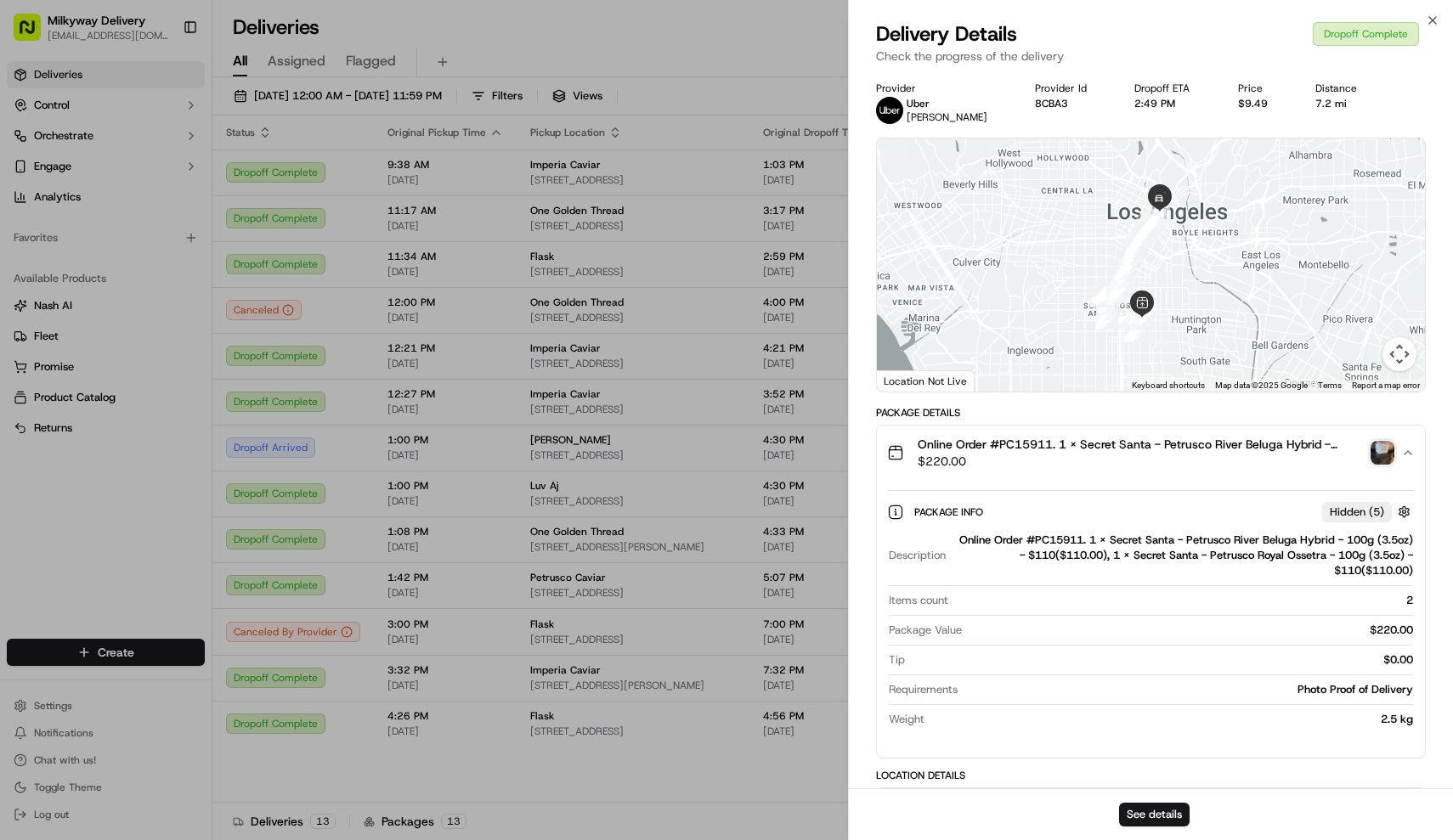
click at [998, 450] on span "Online Order #PC15911. 1 x Secret Santa - Petrusco River Beluga Hybrid - 100g (…" at bounding box center [1141, 444] width 447 height 17
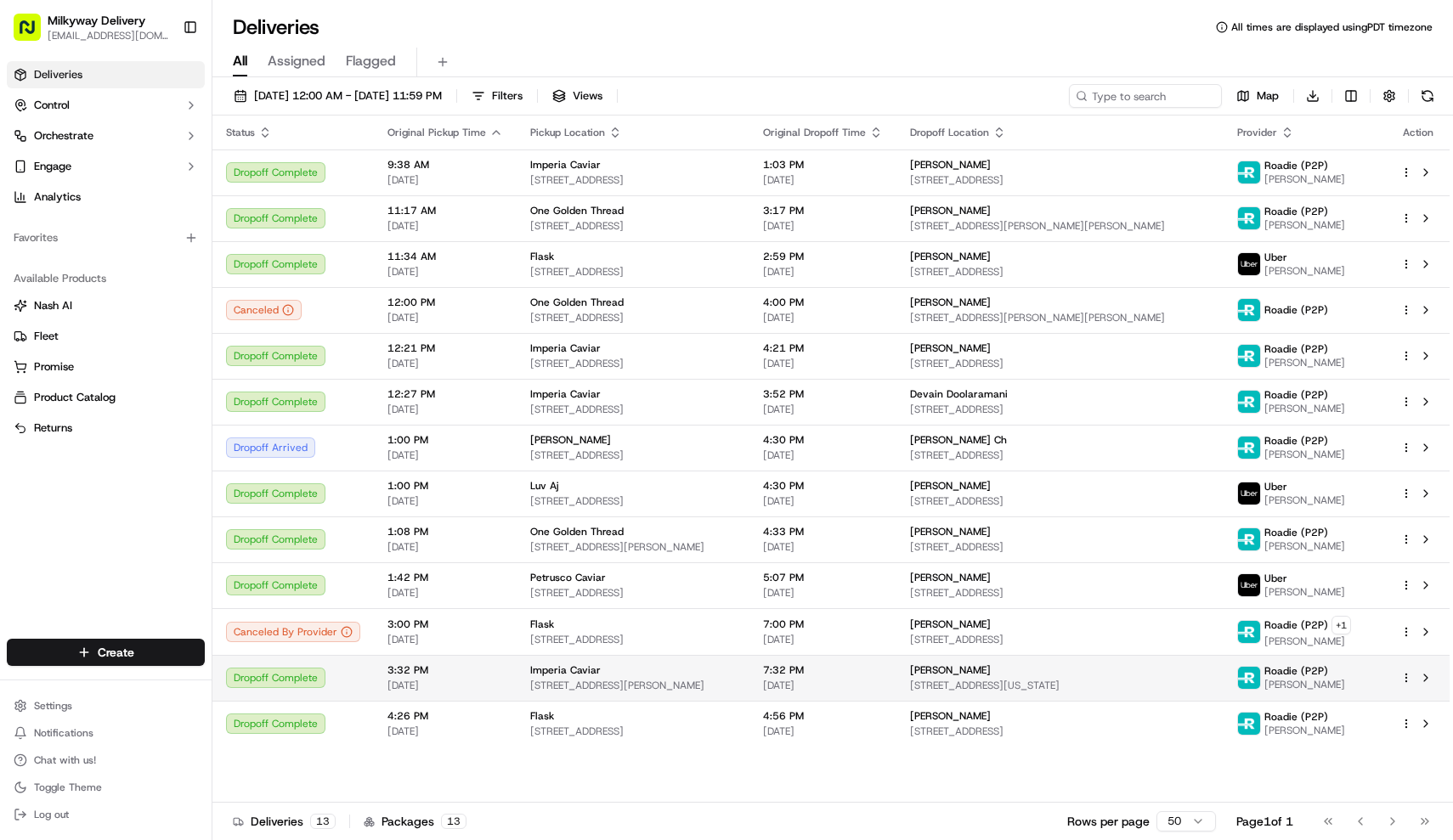
click at [519, 681] on td "Imperia Caviar 10250 Santa Monica Blvd Suite 1230, Los Angeles, CA 90067, USA" at bounding box center [633, 677] width 233 height 46
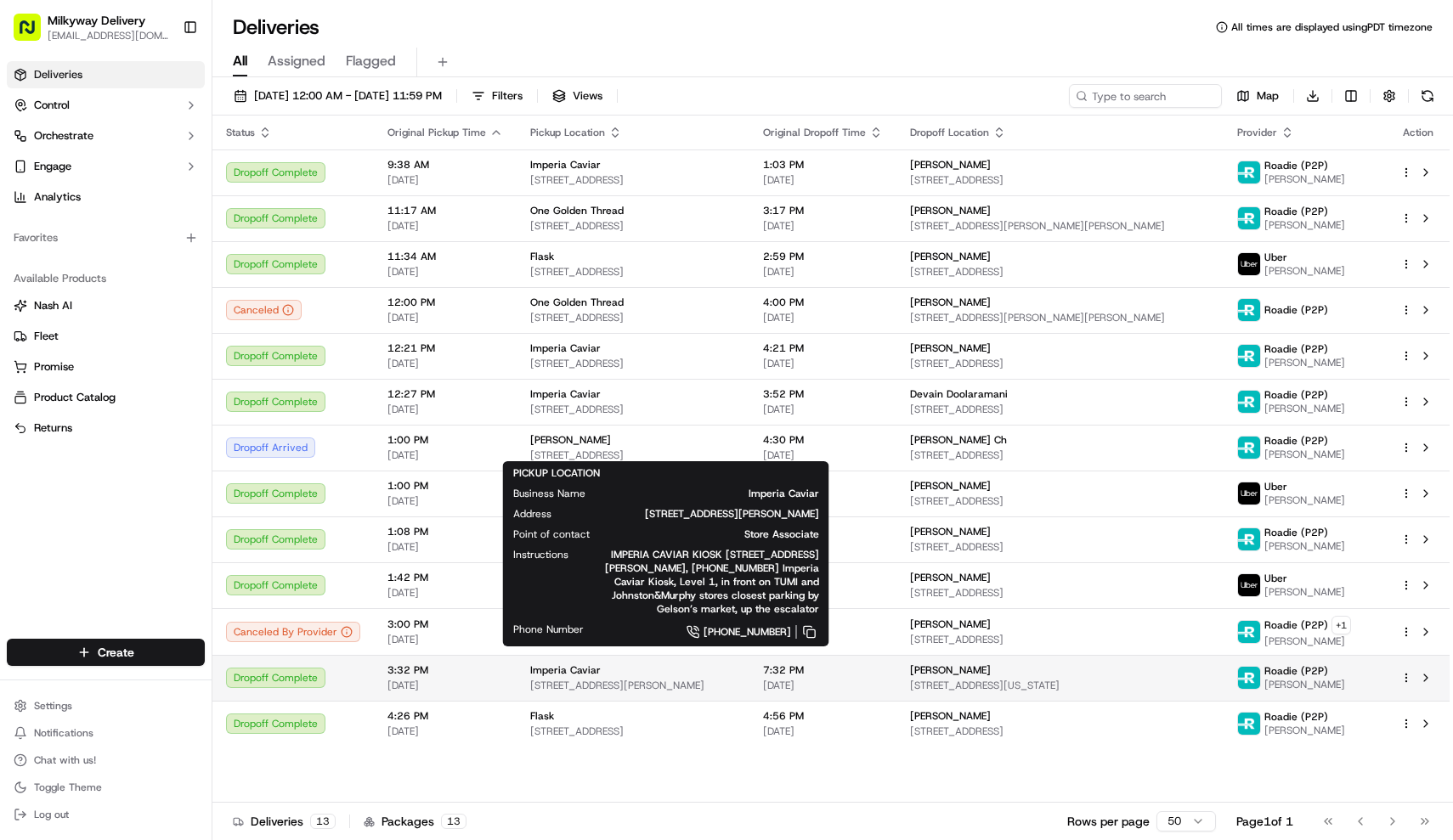
click at [550, 675] on span "Imperia Caviar" at bounding box center [564, 670] width 70 height 14
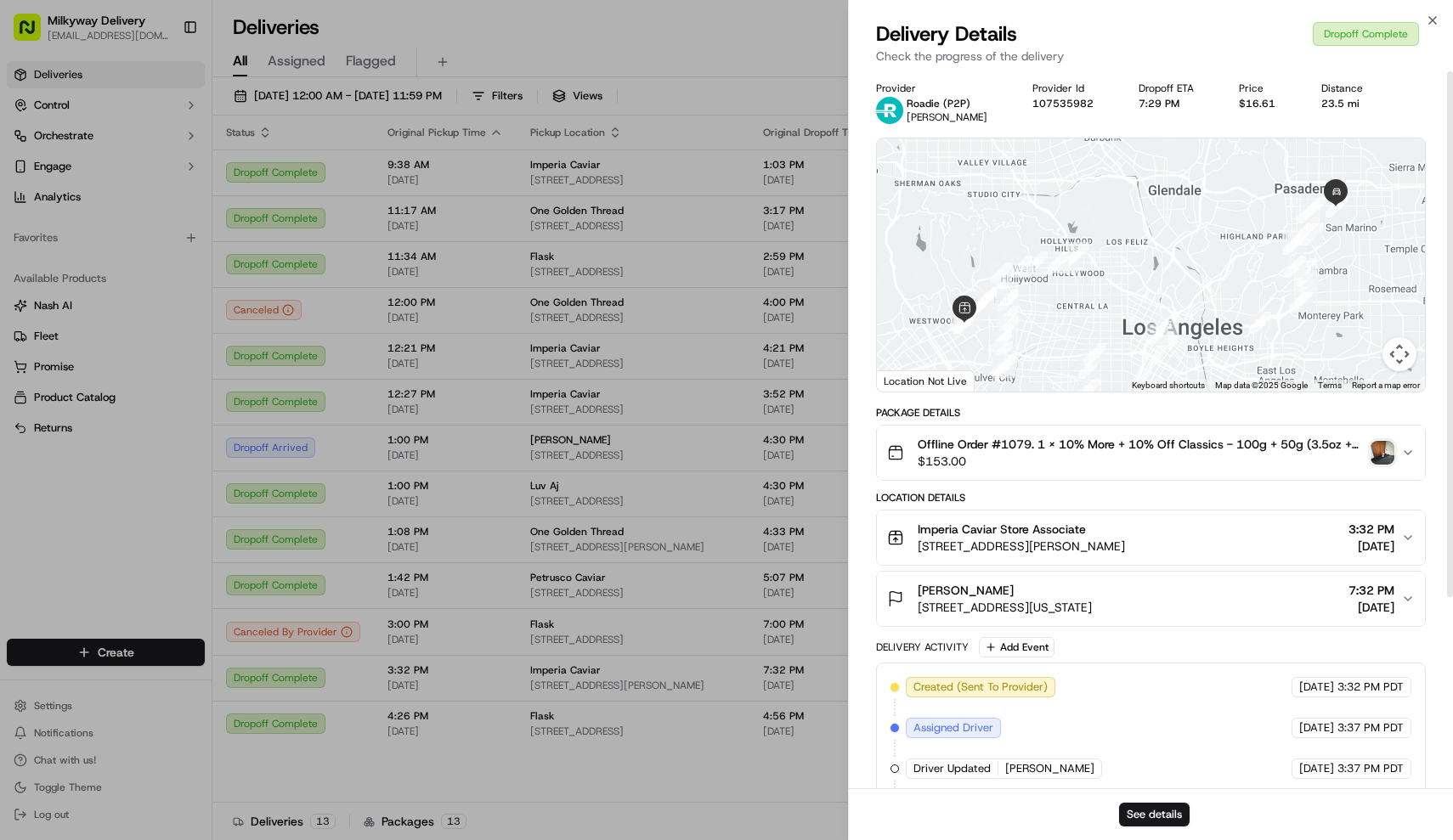
scroll to position [0, 0]
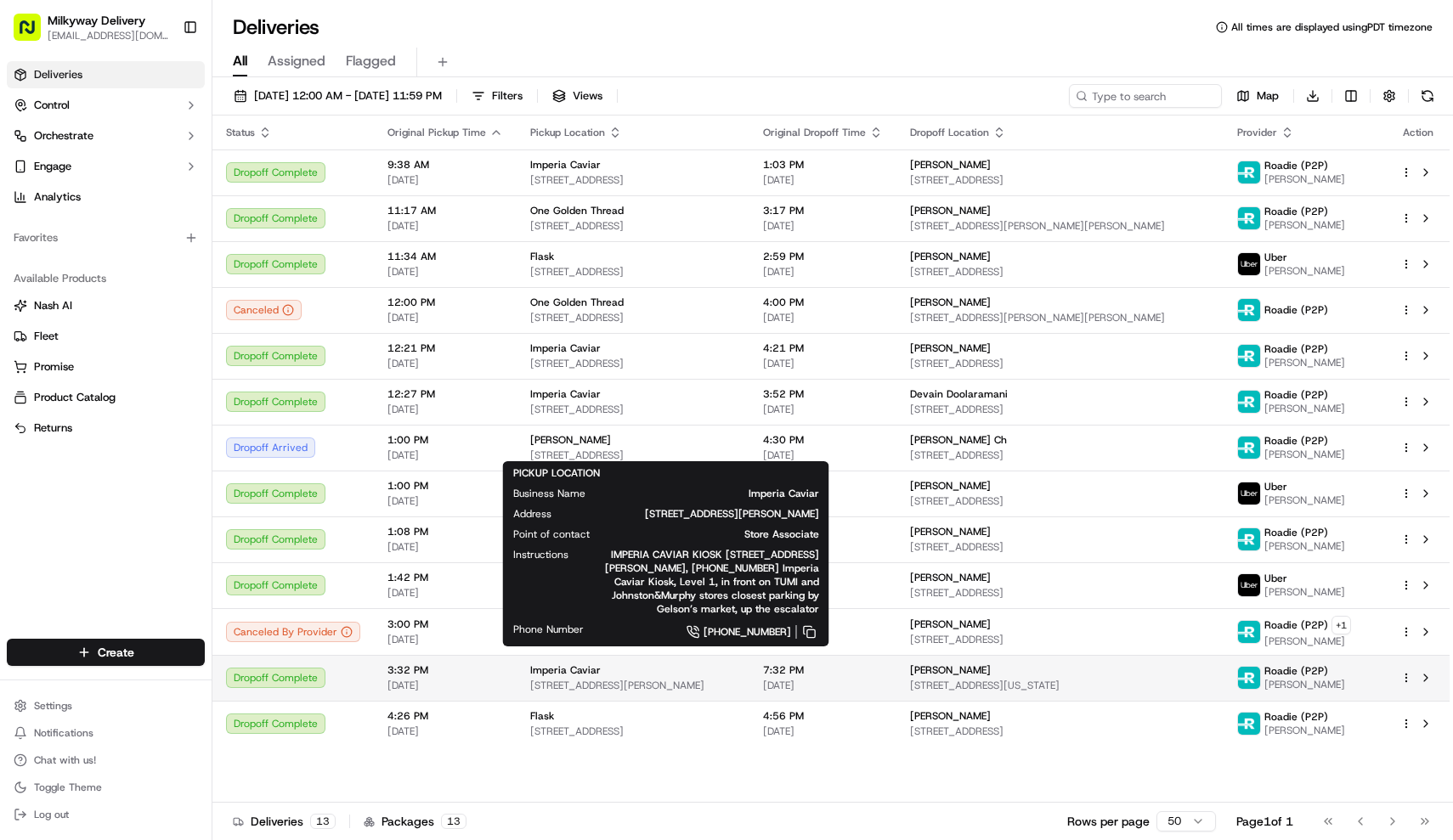
click at [670, 681] on span "[STREET_ADDRESS][PERSON_NAME]" at bounding box center [633, 685] width 206 height 14
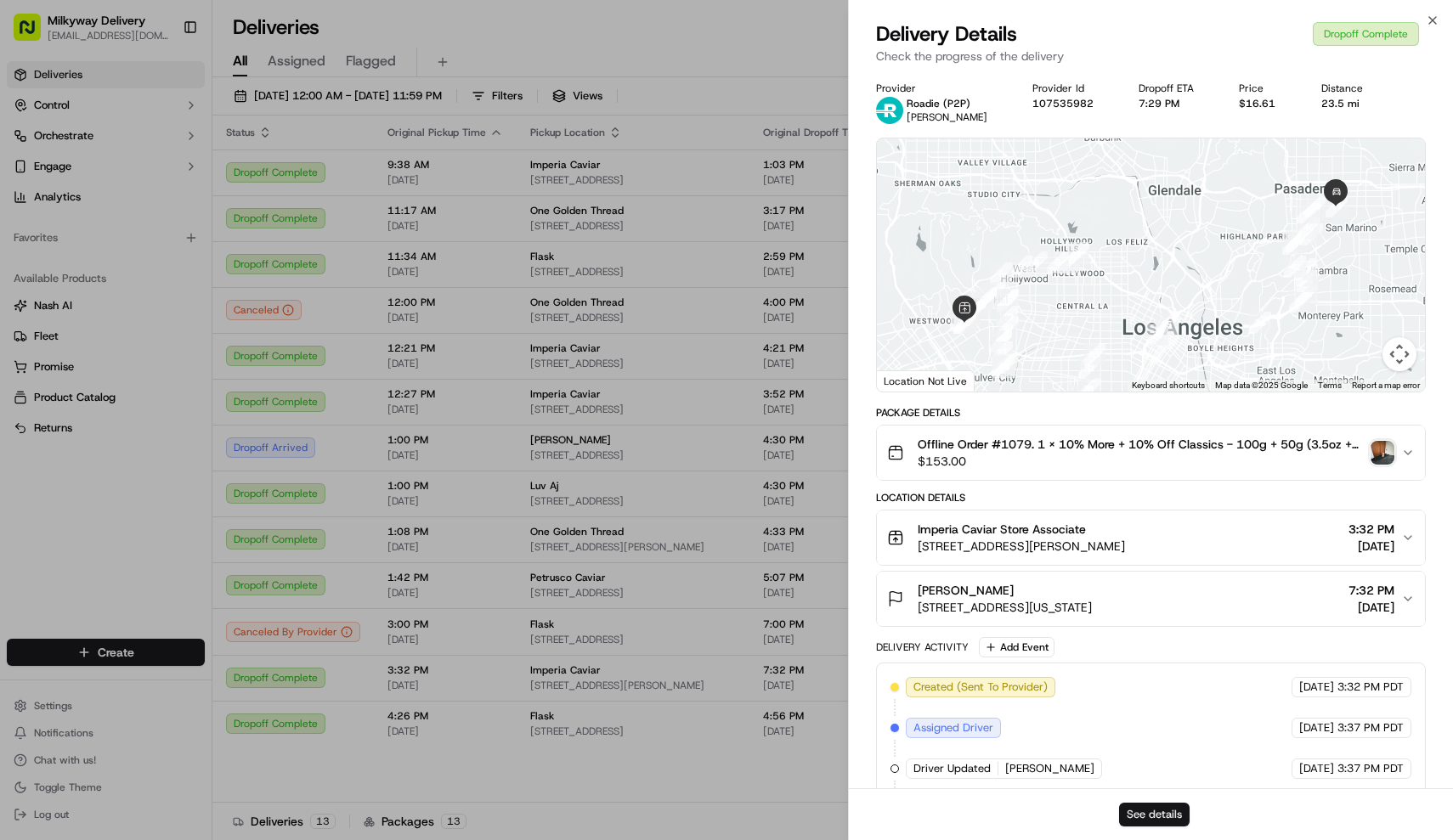
click at [1155, 823] on button "See details" at bounding box center [1153, 814] width 70 height 23
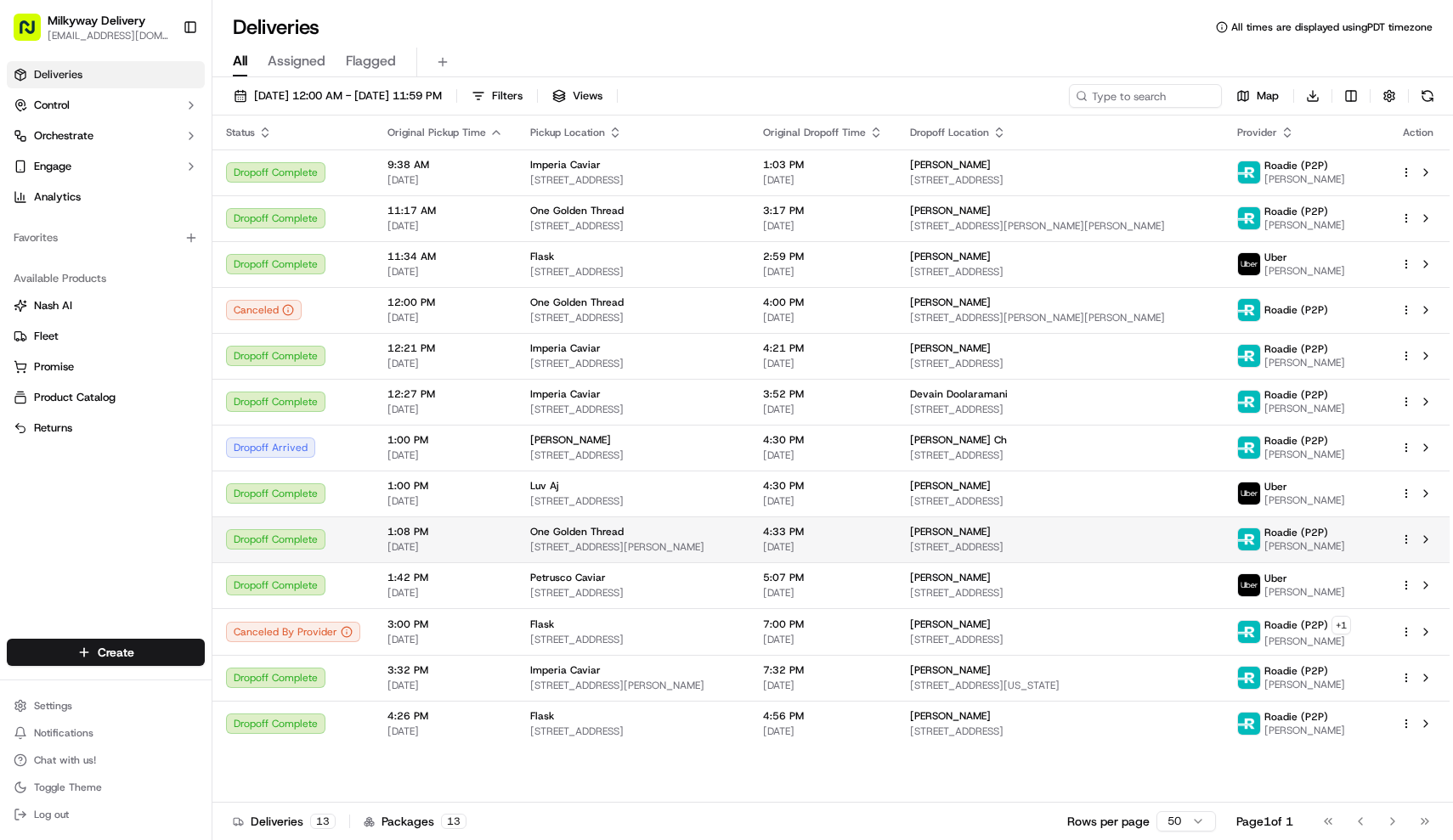
click at [617, 536] on div "One Golden Thread" at bounding box center [633, 532] width 206 height 14
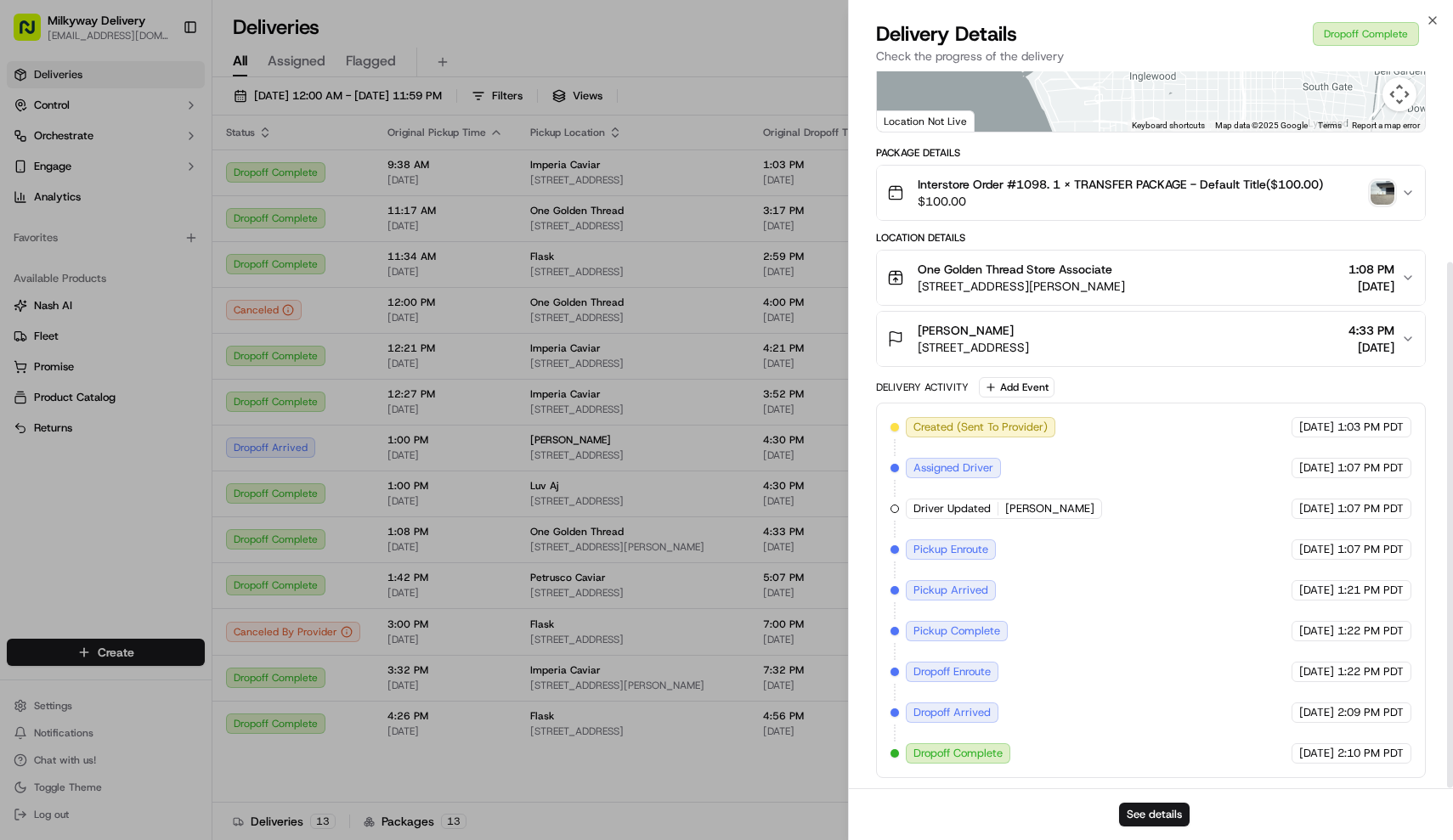
scroll to position [260, 0]
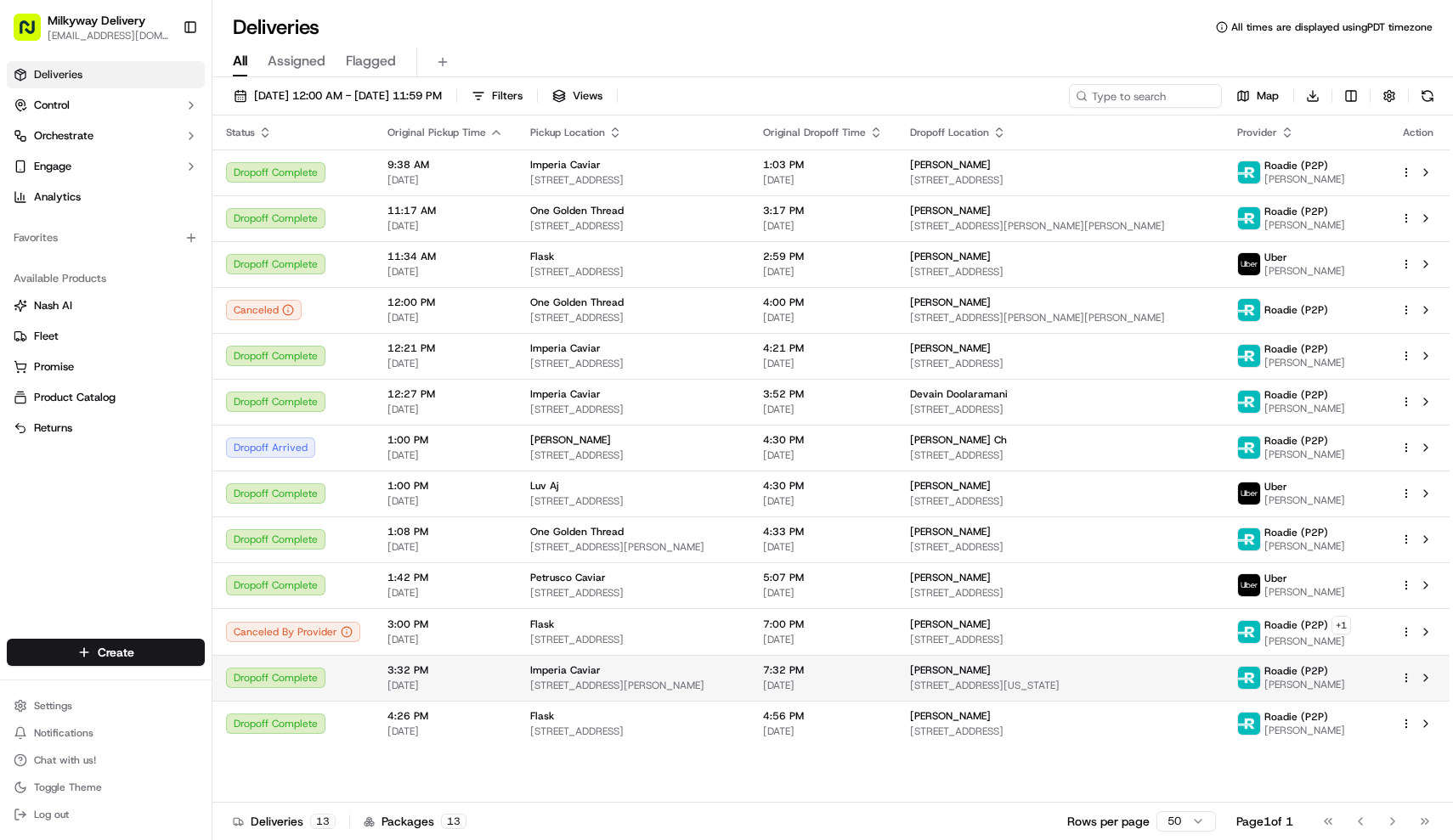
click at [609, 677] on div "Imperia Caviar 10250 Santa Monica Blvd Suite 1230, Los Angeles, CA 90067, USA" at bounding box center [633, 677] width 206 height 29
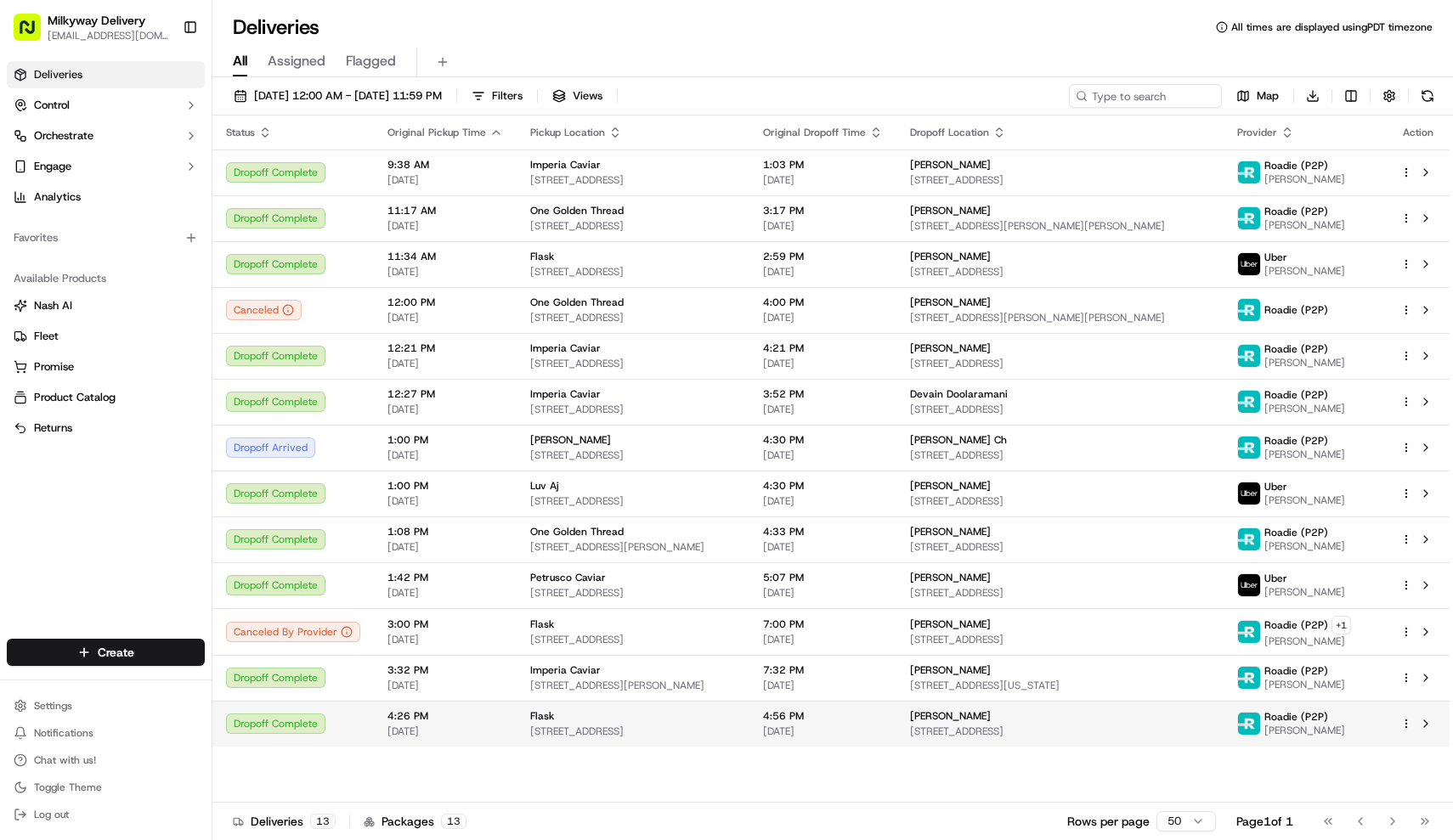
click at [628, 719] on div "Flask" at bounding box center [633, 716] width 206 height 14
click at [586, 724] on span "[STREET_ADDRESS]" at bounding box center [633, 731] width 206 height 14
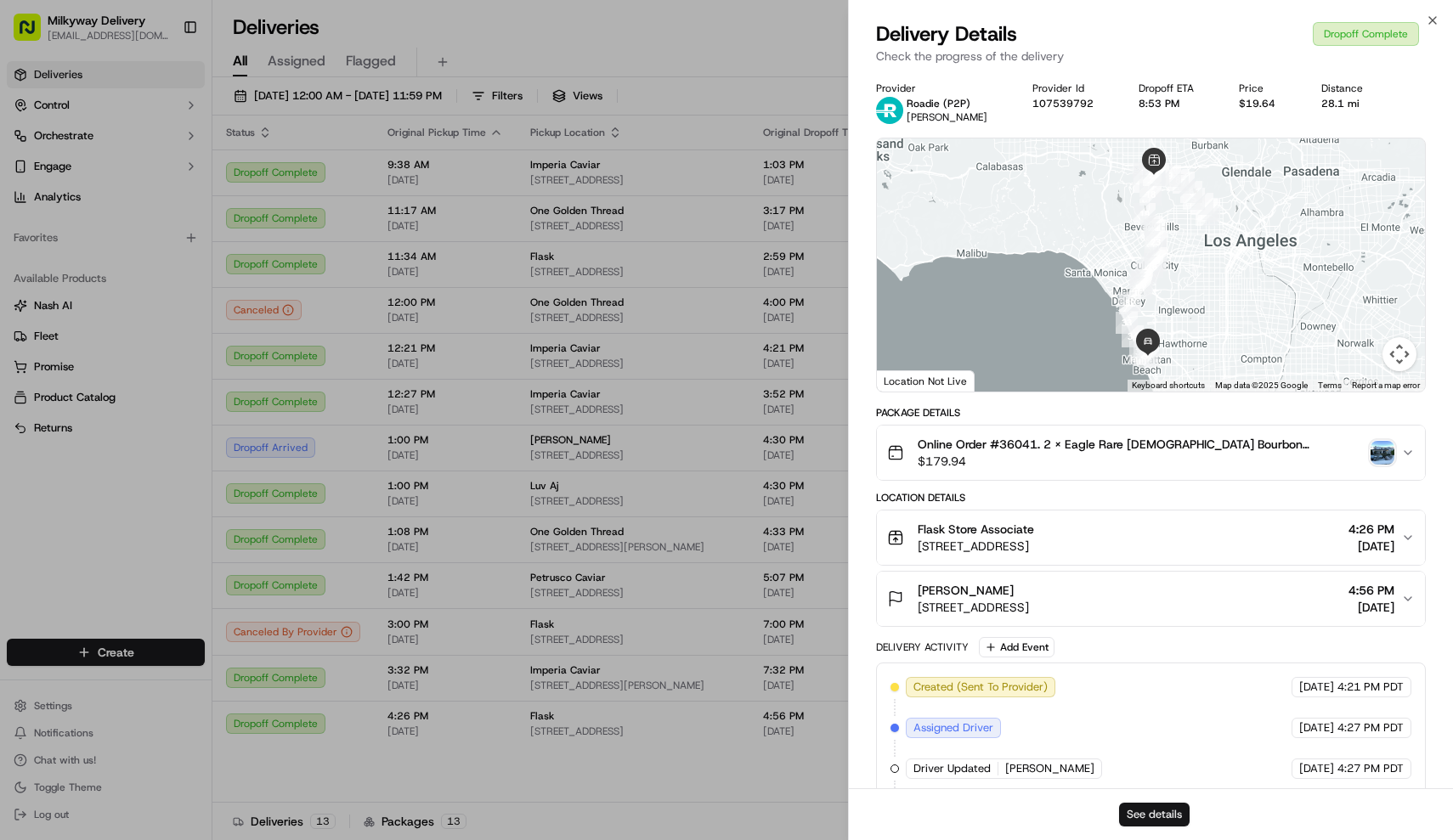
click at [1133, 809] on button "See details" at bounding box center [1153, 814] width 70 height 23
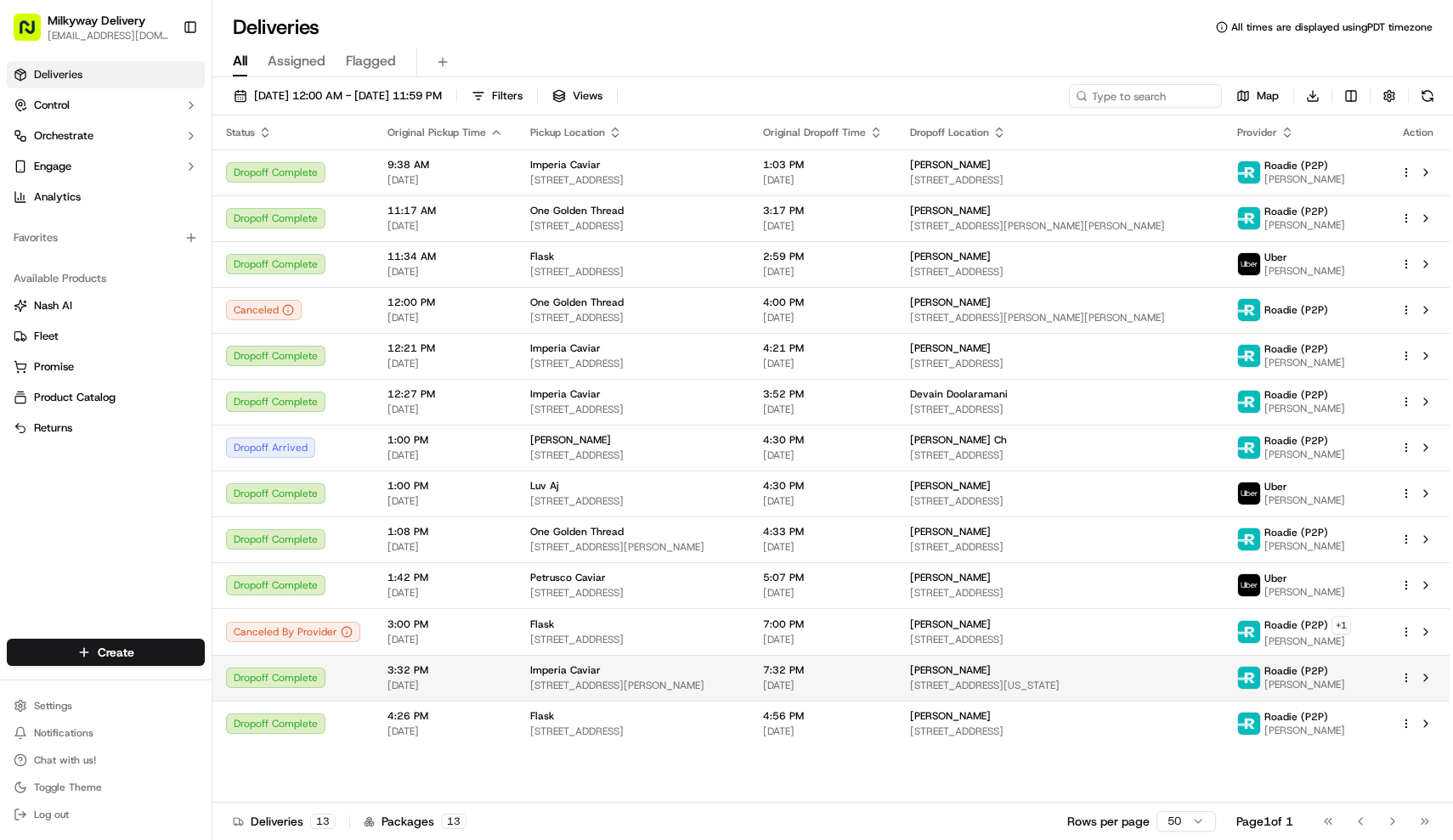
click at [643, 659] on td "Imperia Caviar 10250 Santa Monica Blvd Suite 1230, Los Angeles, CA 90067, USA" at bounding box center [633, 677] width 233 height 46
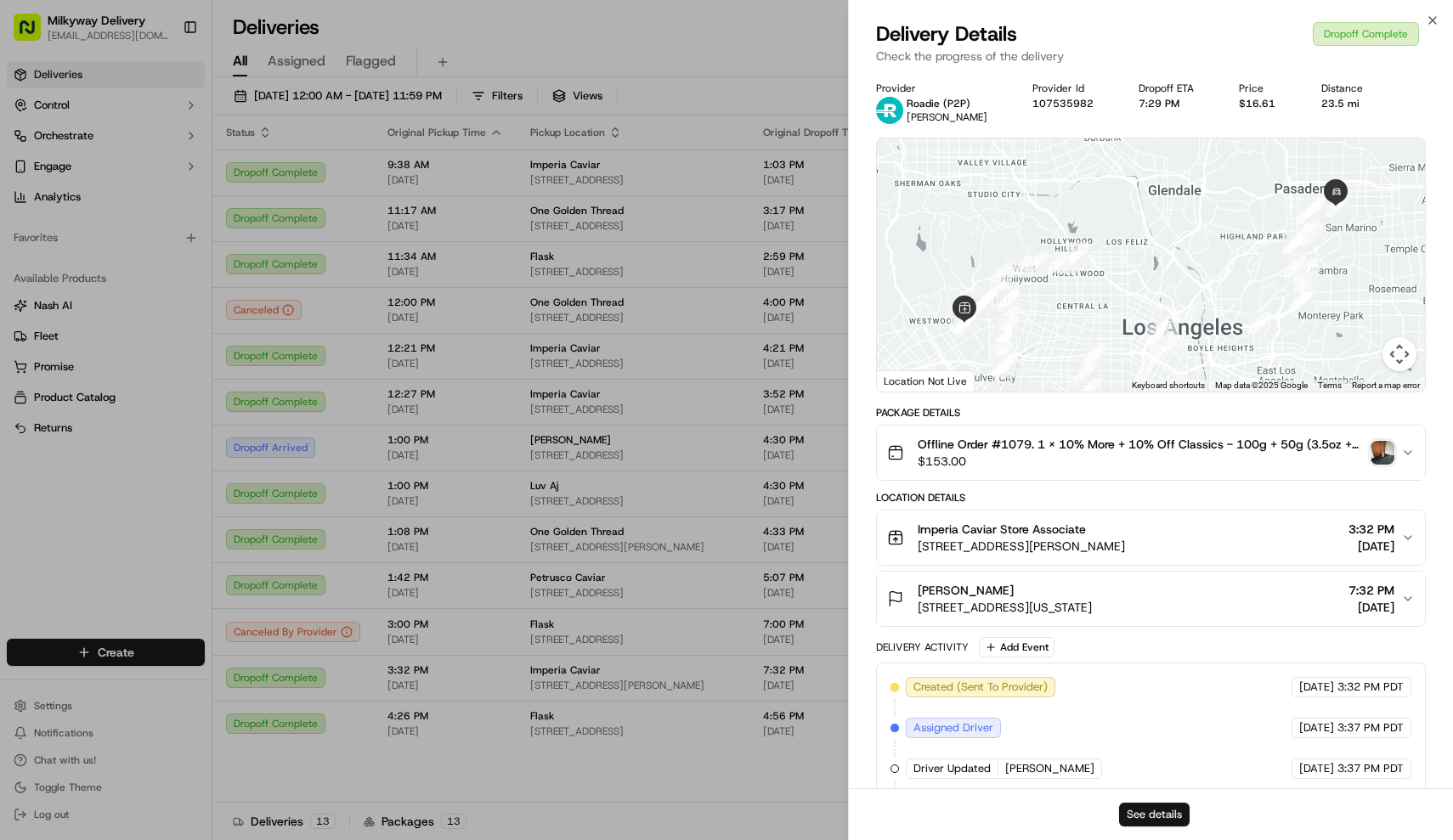
click at [1161, 821] on button "See details" at bounding box center [1153, 814] width 70 height 23
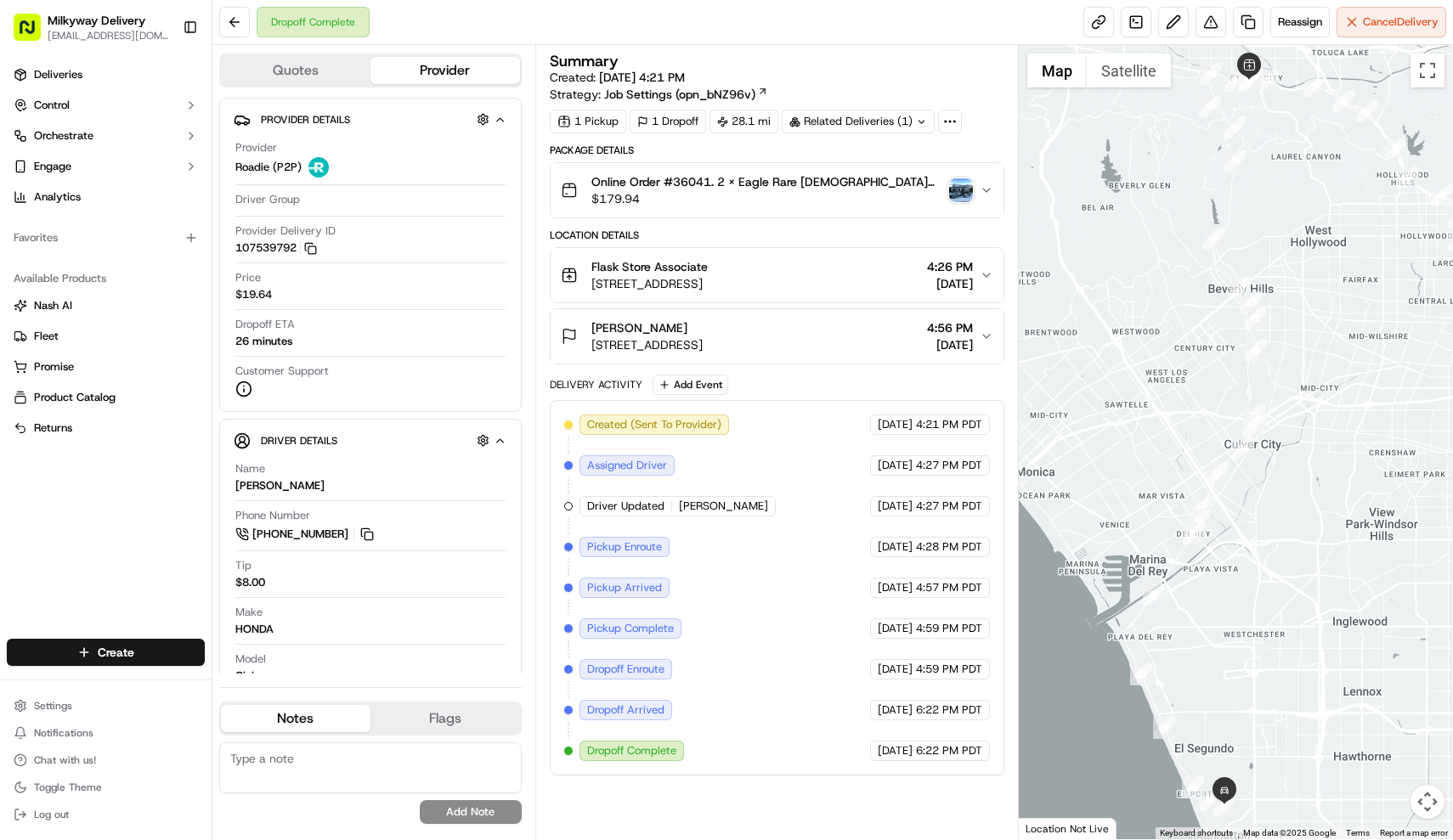
click at [758, 202] on span "$179.94" at bounding box center [766, 199] width 350 height 17
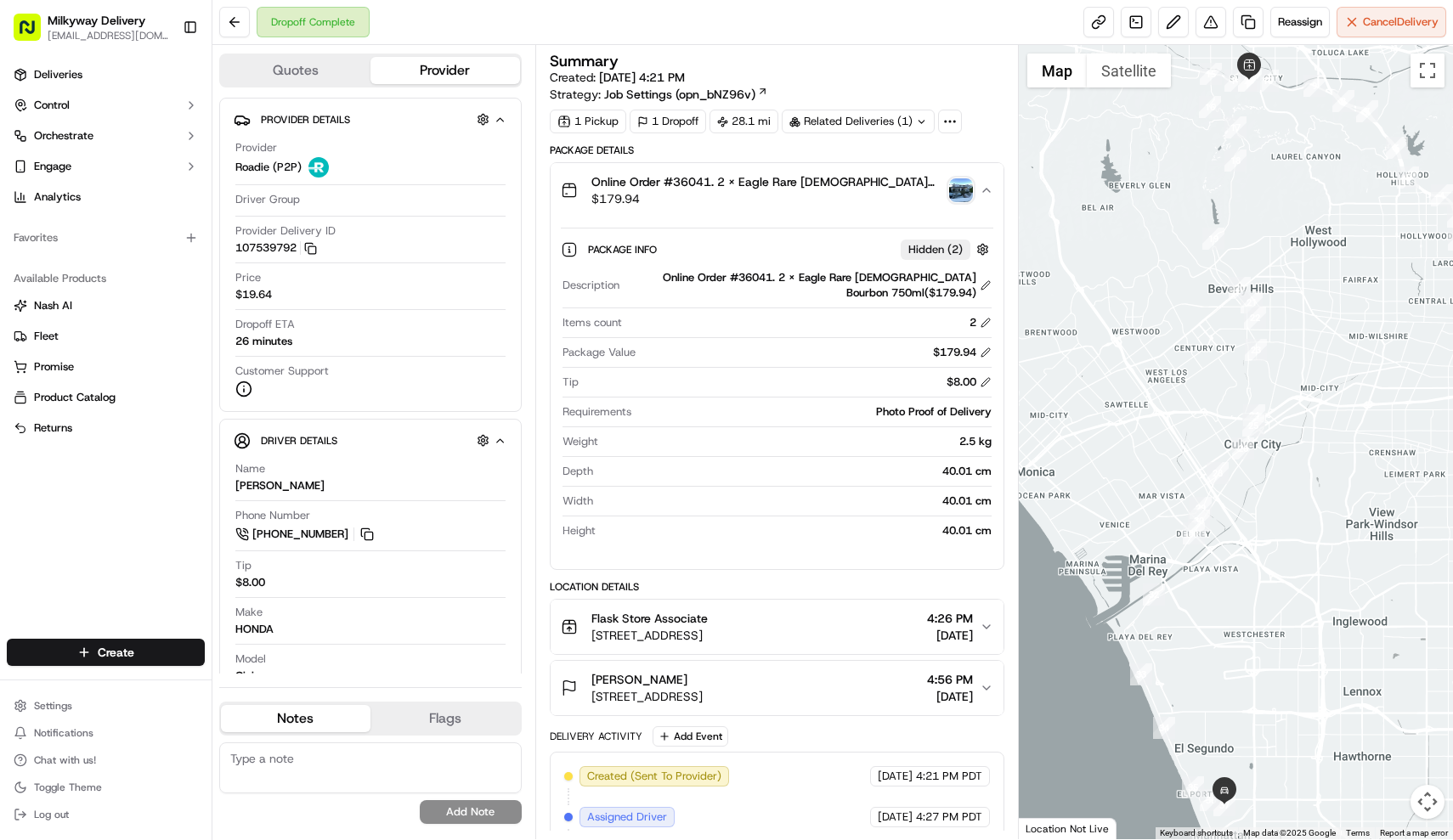
click at [756, 278] on div "Online Order #36041. 2 x Eagle Rare [DEMOGRAPHIC_DATA] Bourbon 750ml($179.94)" at bounding box center [808, 285] width 365 height 31
copy div "36041"
click at [888, 149] on div "Package Details" at bounding box center [776, 150] width 454 height 14
click at [703, 678] on div "[PERSON_NAME]" at bounding box center [647, 679] width 111 height 17
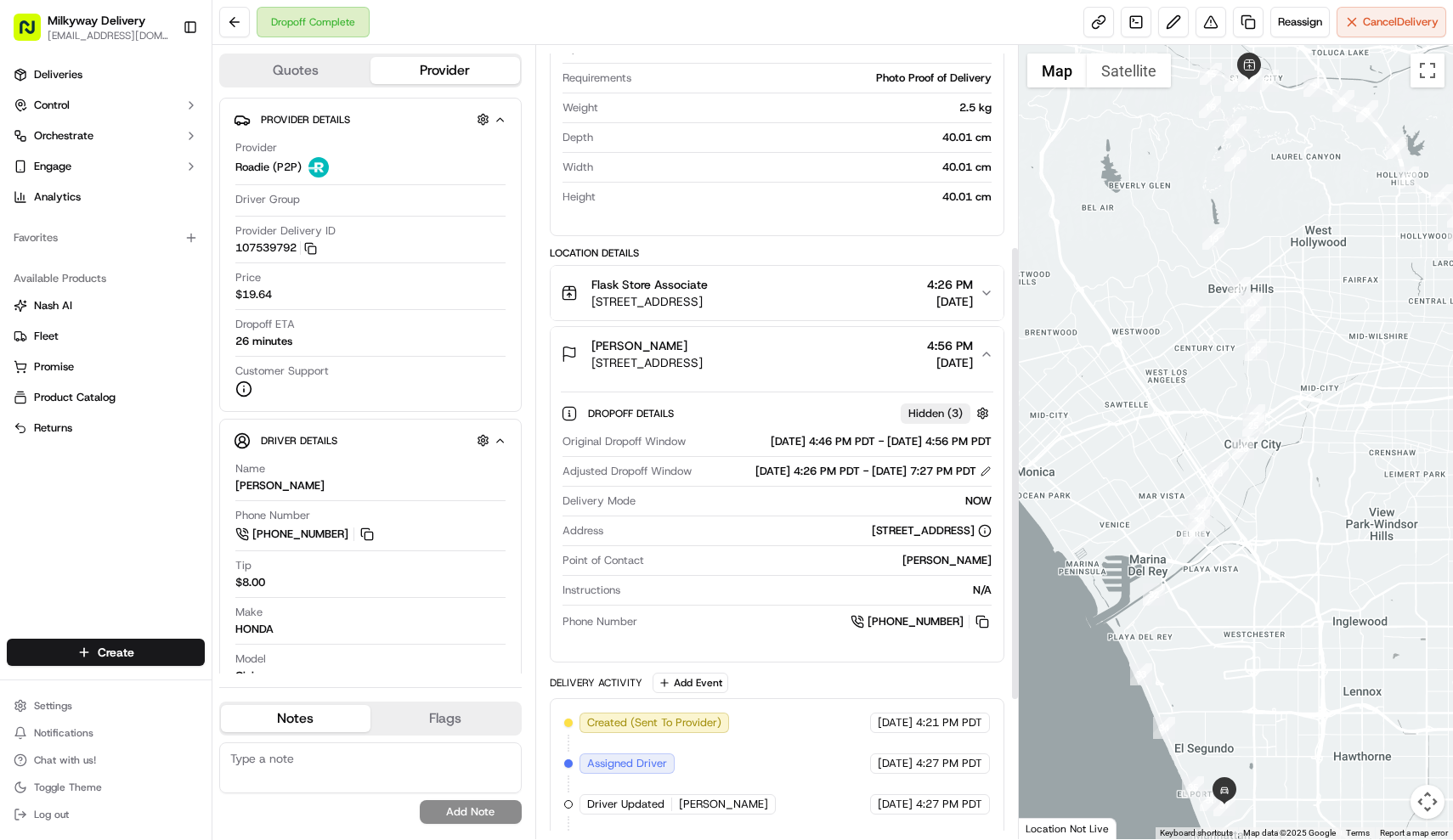
scroll to position [350, 0]
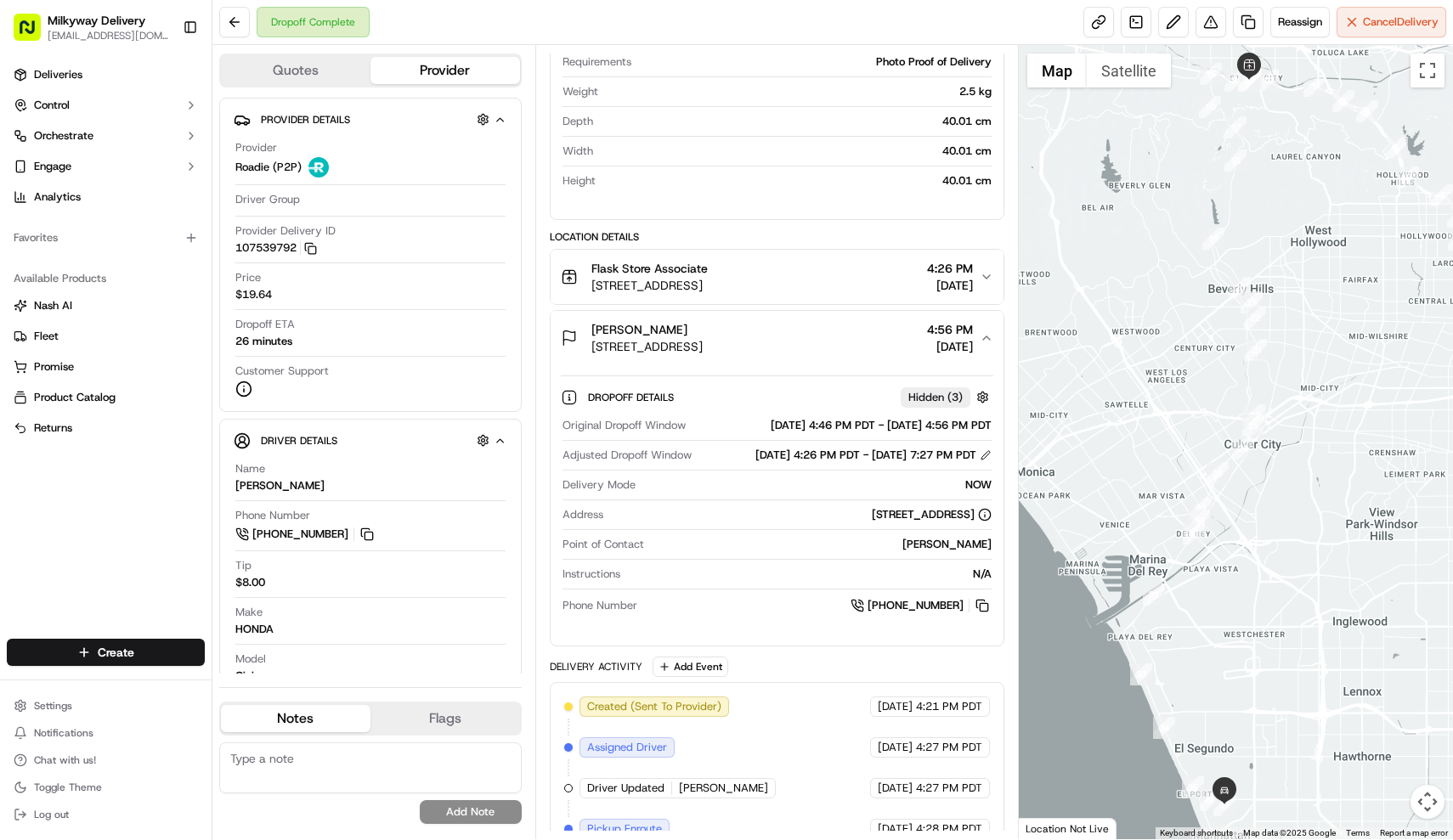
click at [928, 552] on div "Anicia Mendez" at bounding box center [820, 545] width 341 height 15
copy div "Anicia Mendez"
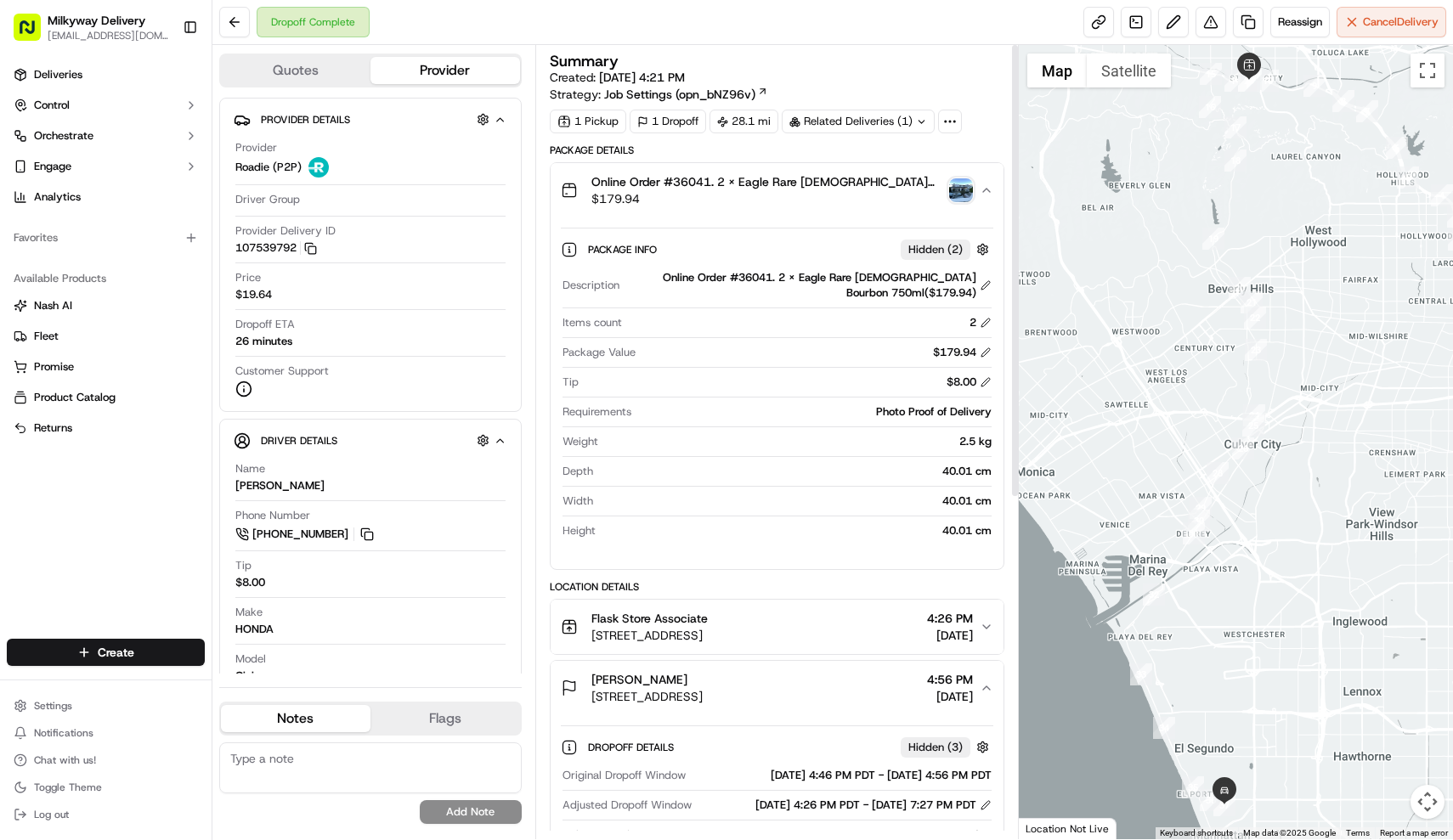
scroll to position [0, 0]
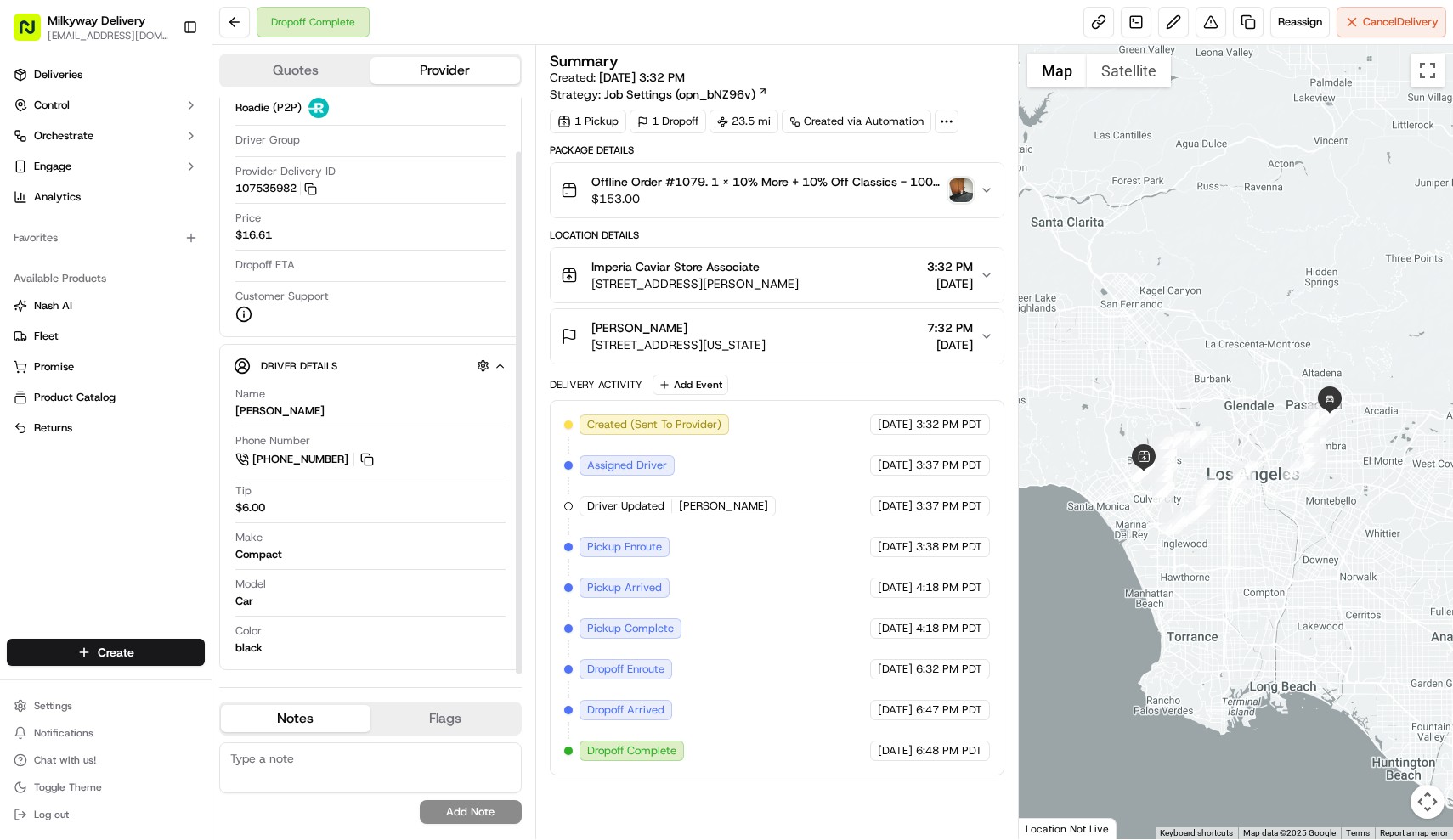
scroll to position [60, 0]
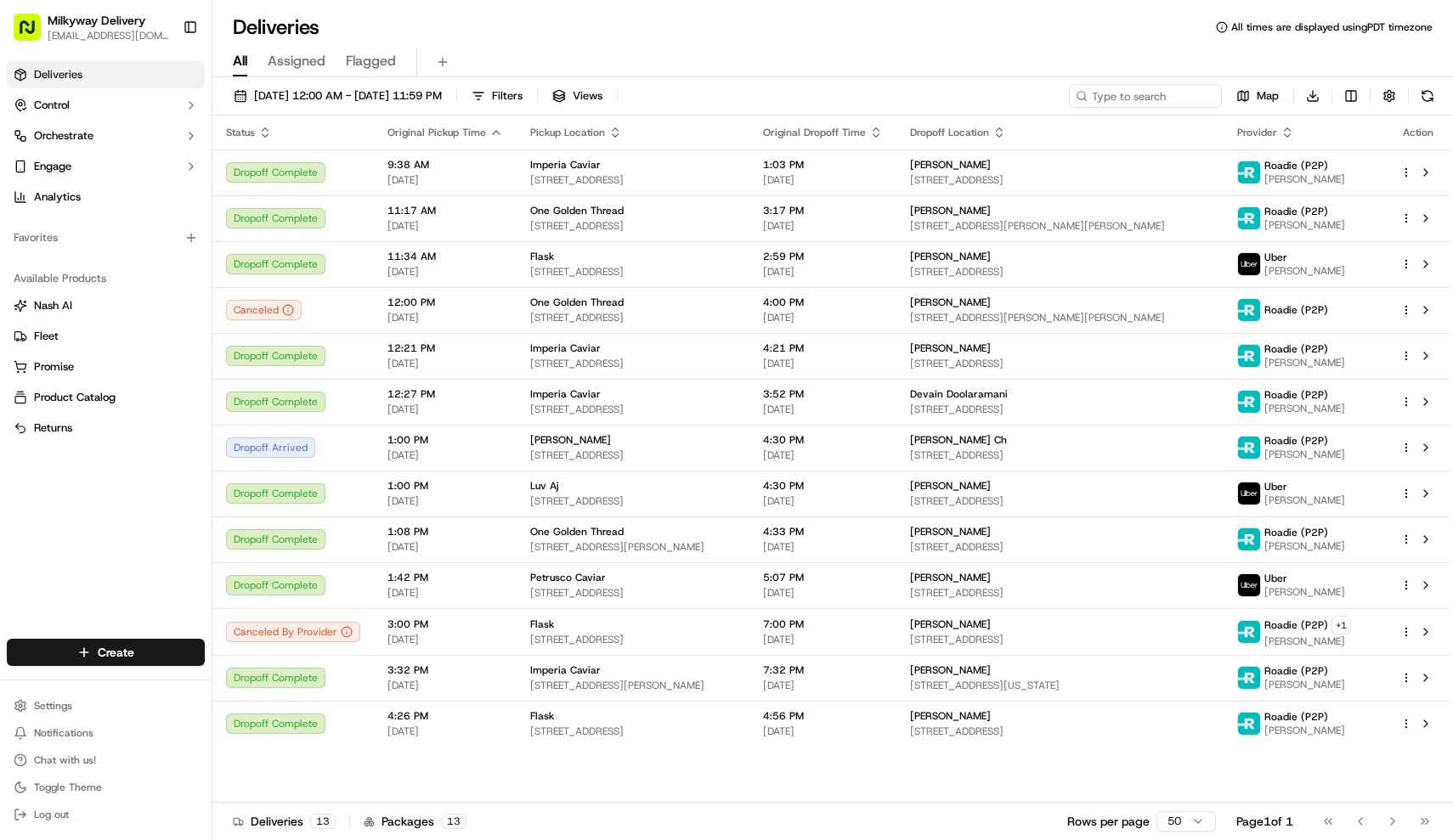
click at [788, 1] on div "Deliveries All times are displayed using PDT timezone All Assigned Flagged [DAT…" at bounding box center [832, 420] width 1240 height 840
